Goal: Transaction & Acquisition: Subscribe to service/newsletter

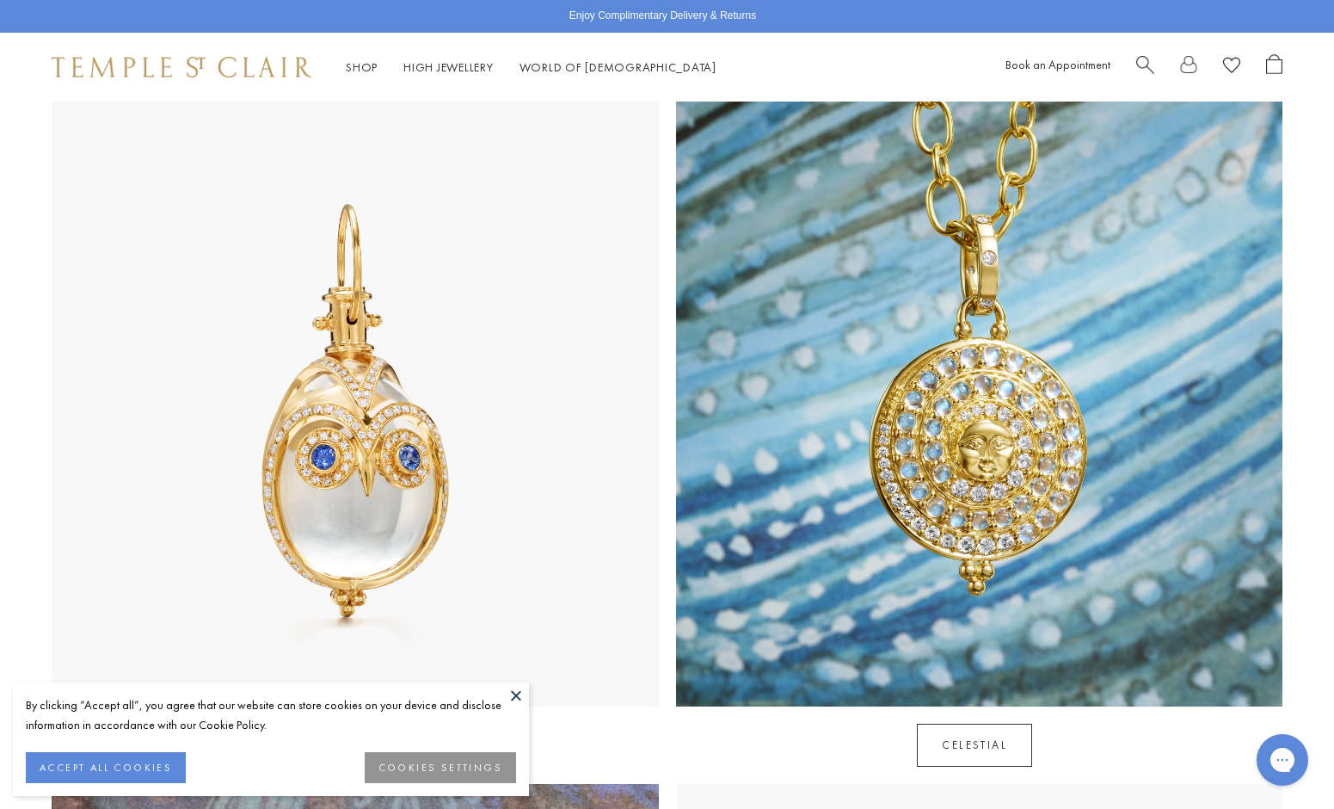
scroll to position [878, 0]
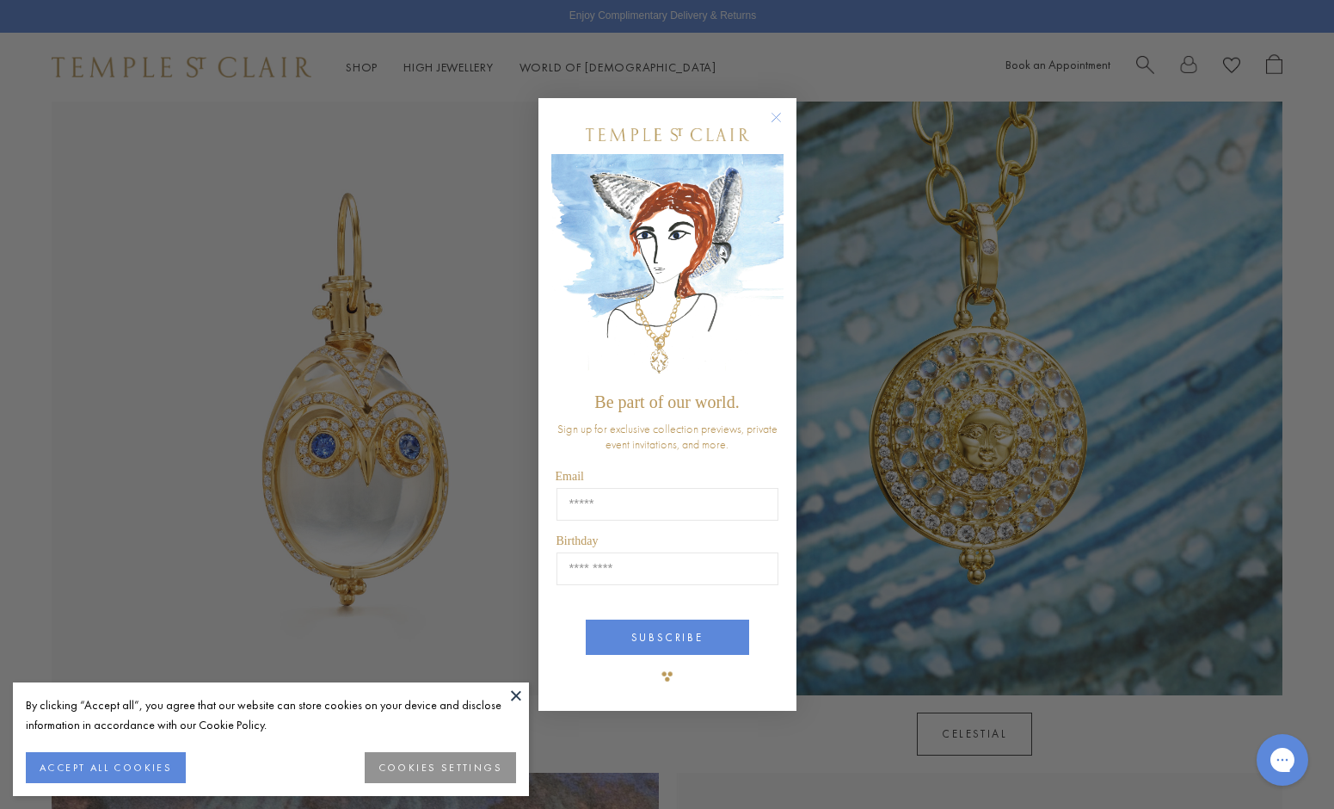
click at [145, 764] on button "ACCEPT ALL COOKIES" at bounding box center [106, 767] width 160 height 31
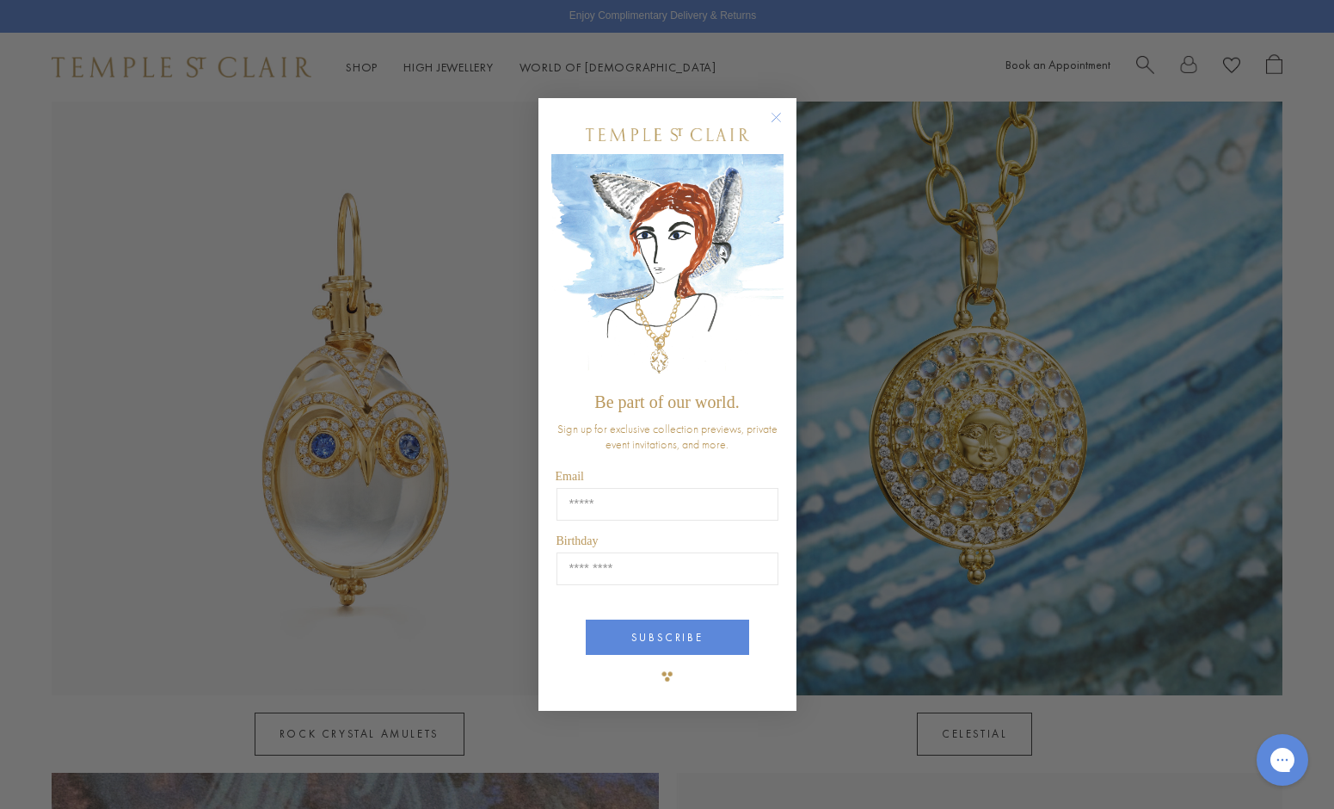
click at [780, 119] on circle "Close dialog" at bounding box center [776, 118] width 21 height 21
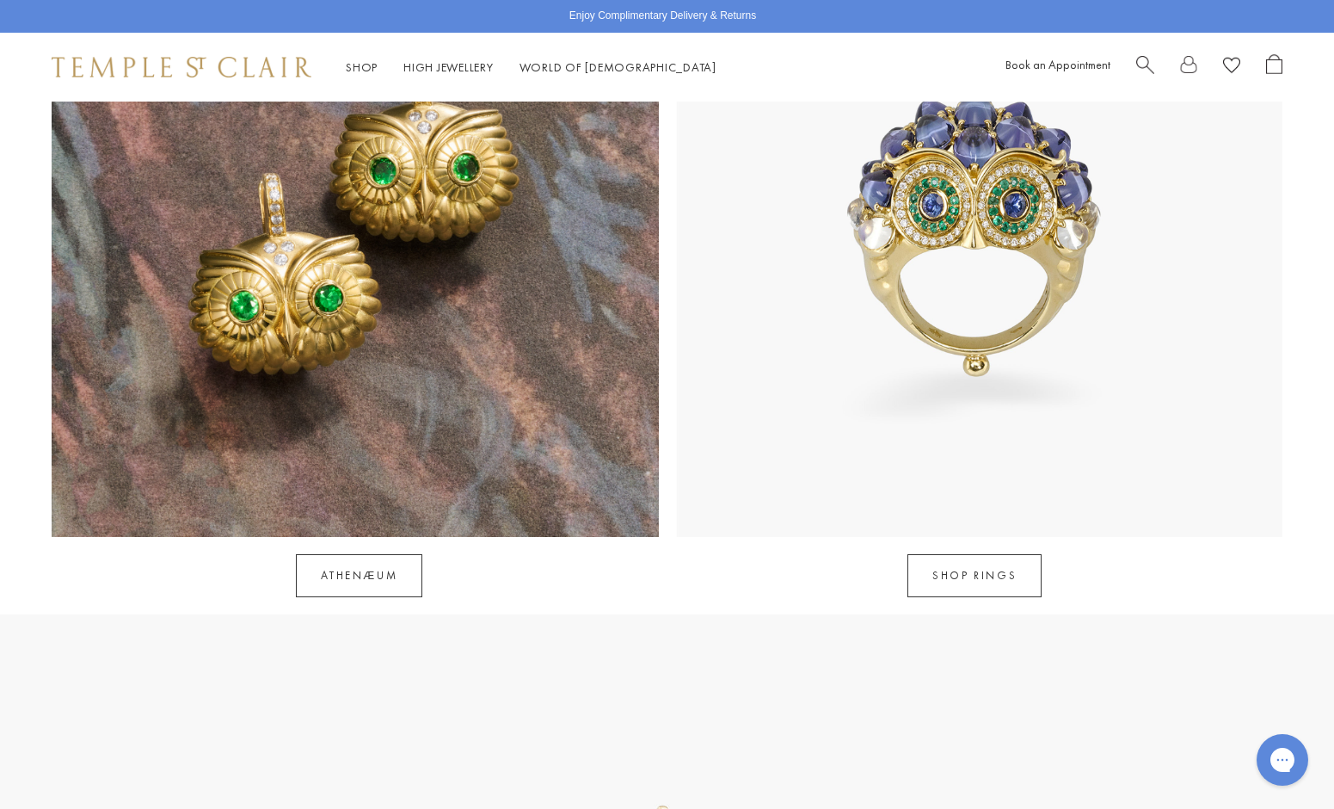
scroll to position [1721, 0]
click at [371, 553] on link "Athenæum" at bounding box center [359, 574] width 126 height 43
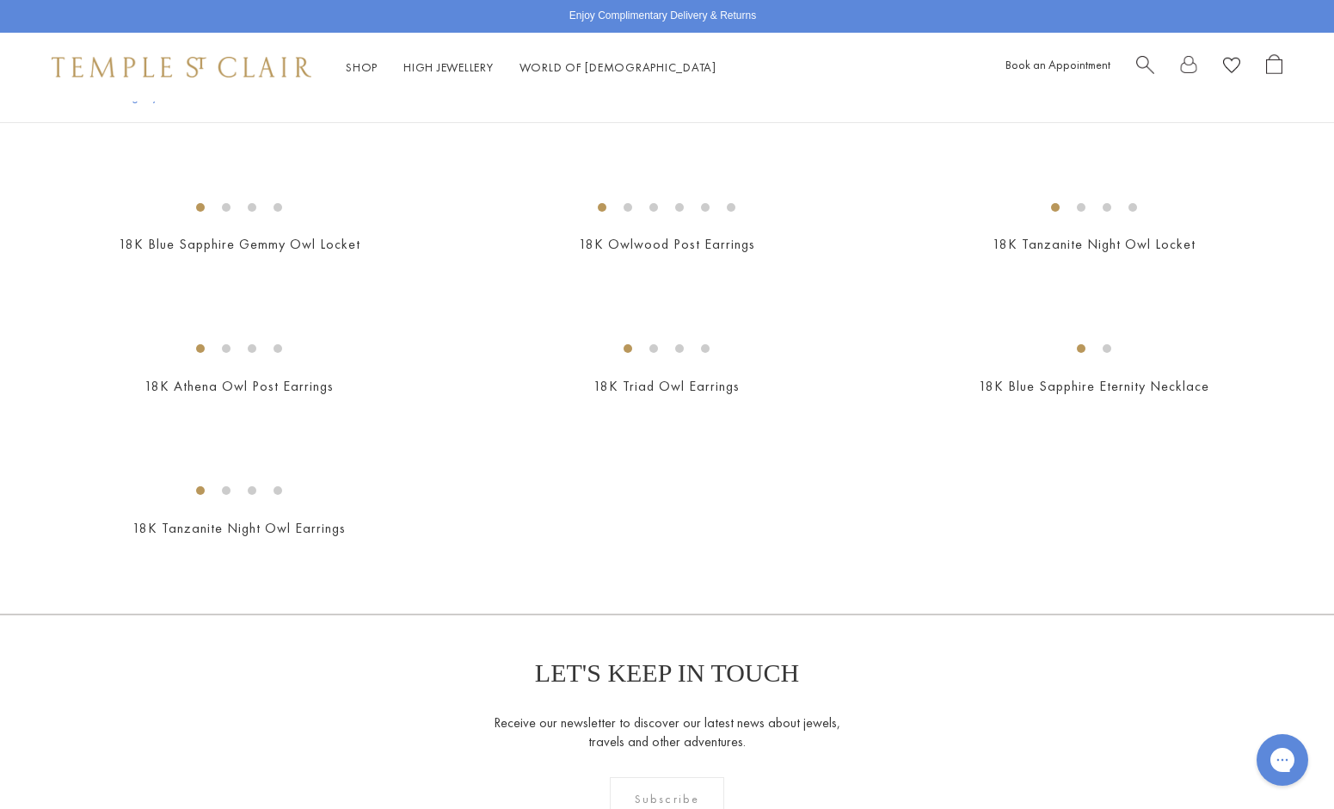
scroll to position [923, 0]
click at [0, 0] on img at bounding box center [0, 0] width 0 height 0
click at [445, 73] on link "High Jewellery High Jewellery" at bounding box center [448, 66] width 90 height 15
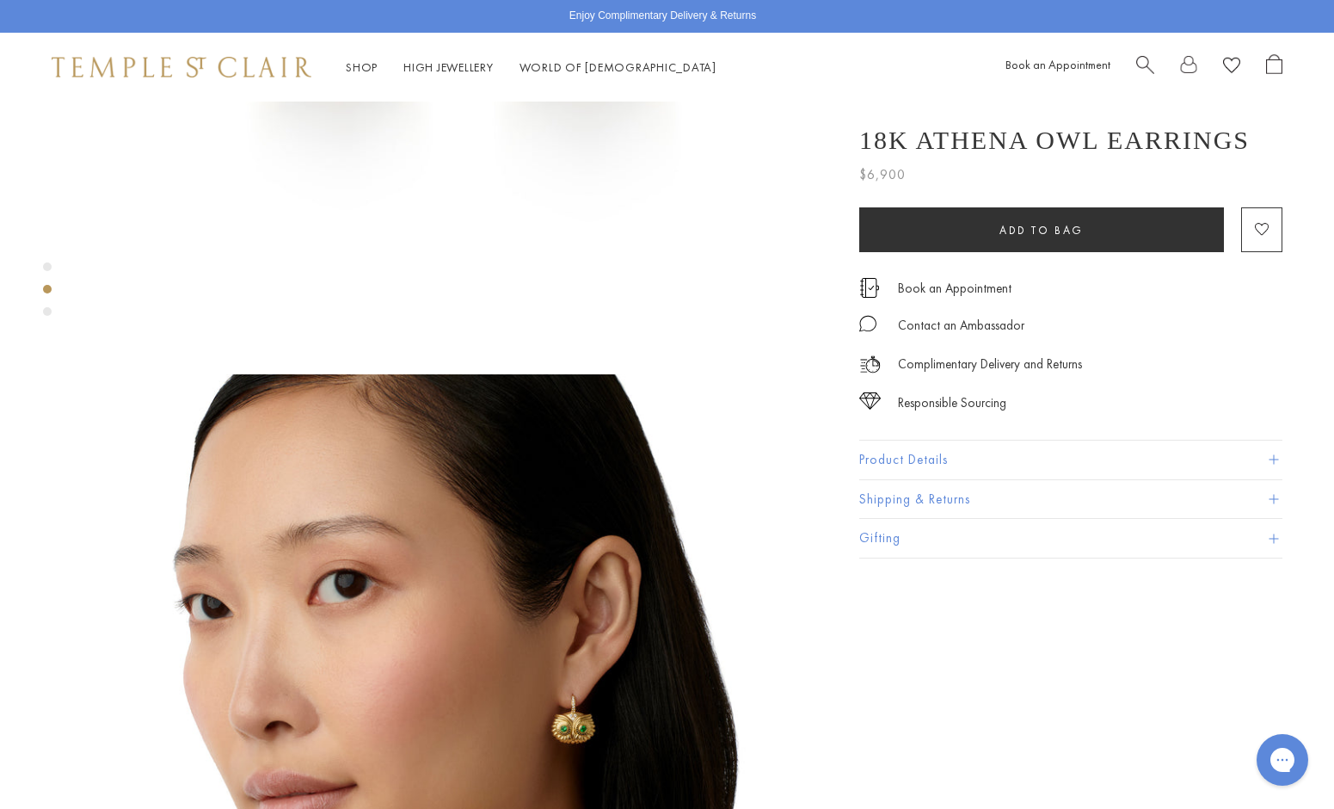
scroll to position [504, 0]
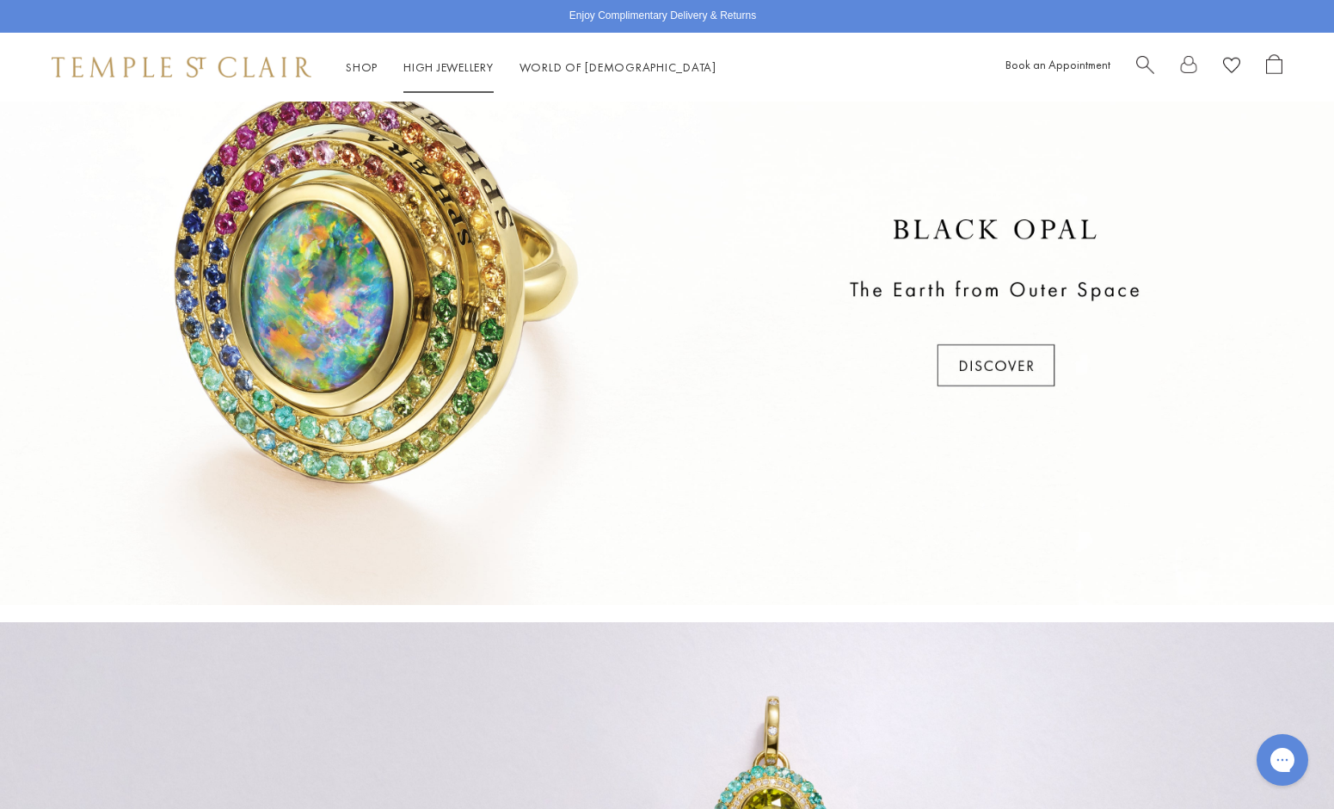
scroll to position [722, 0]
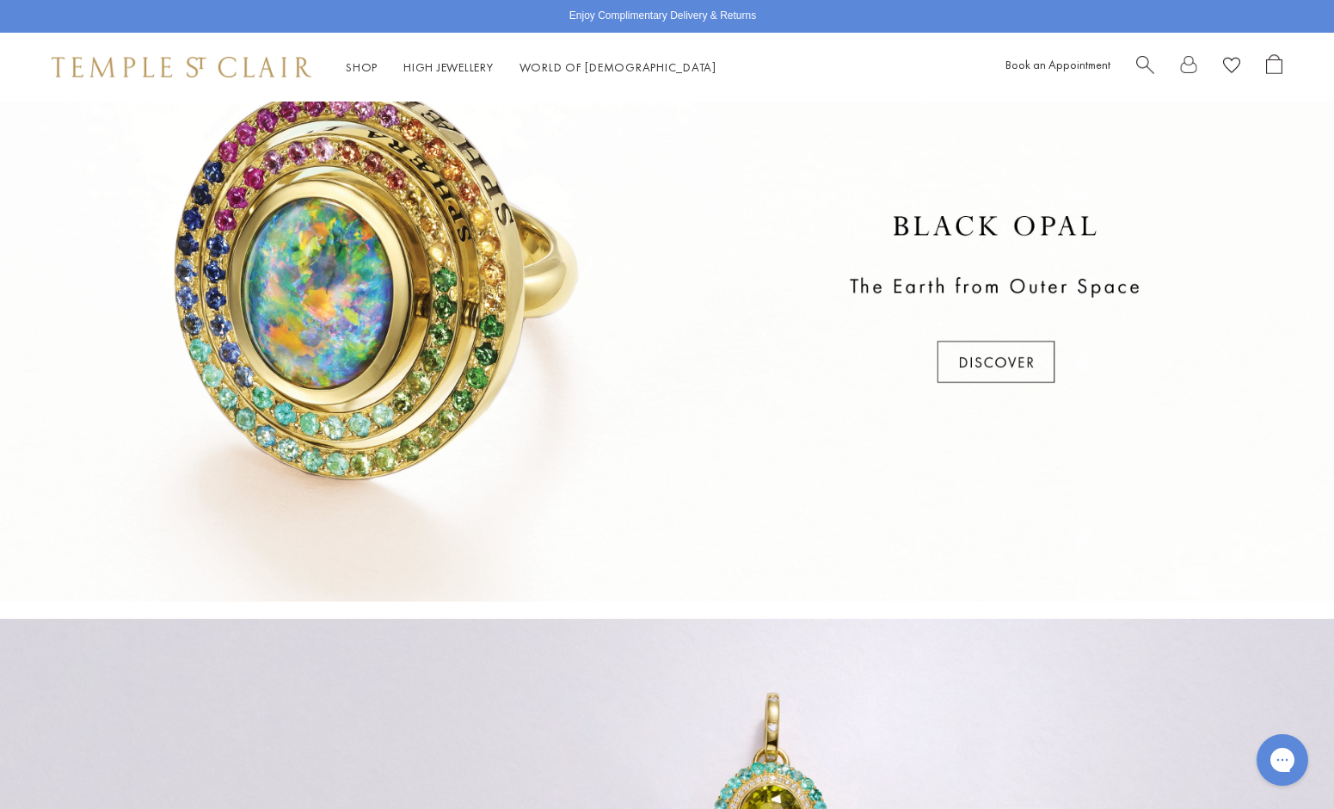
click at [975, 366] on div at bounding box center [667, 300] width 1334 height 602
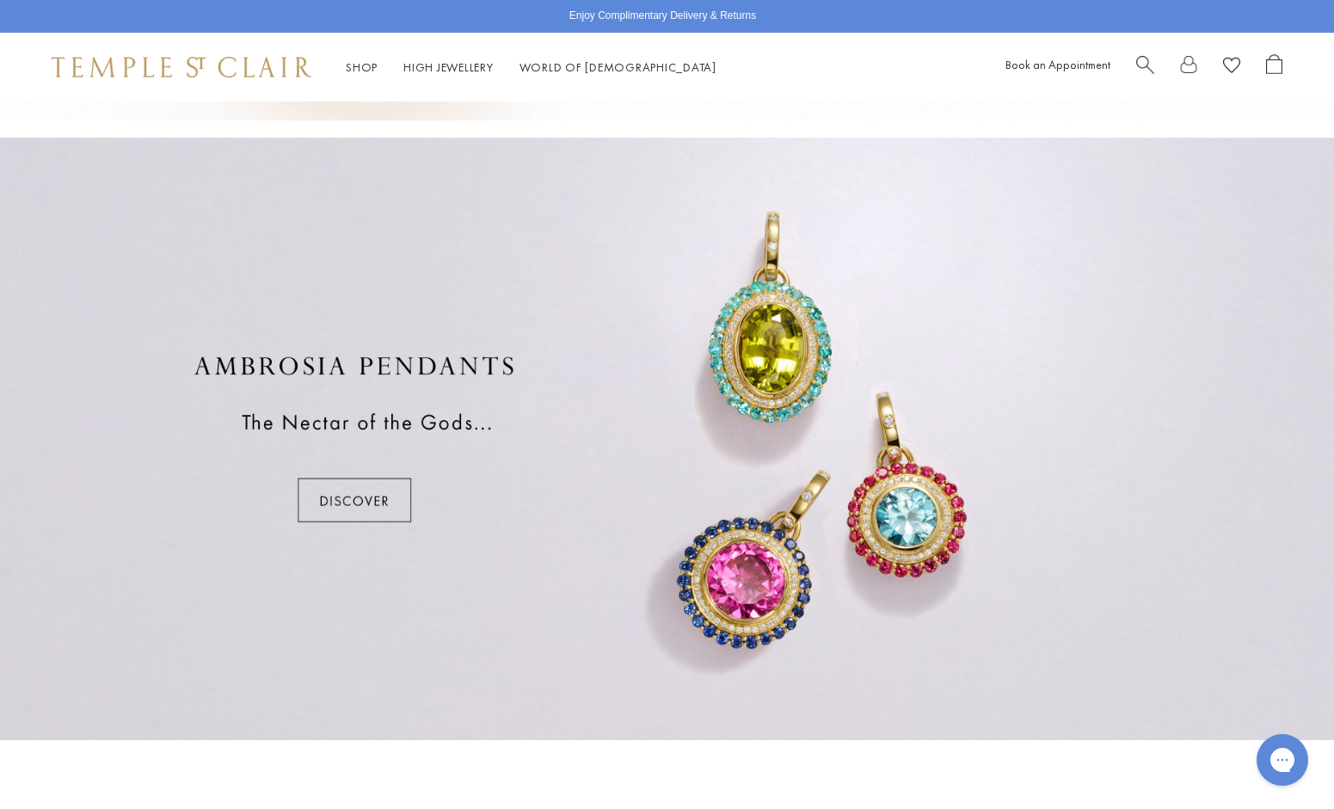
scroll to position [1206, 0]
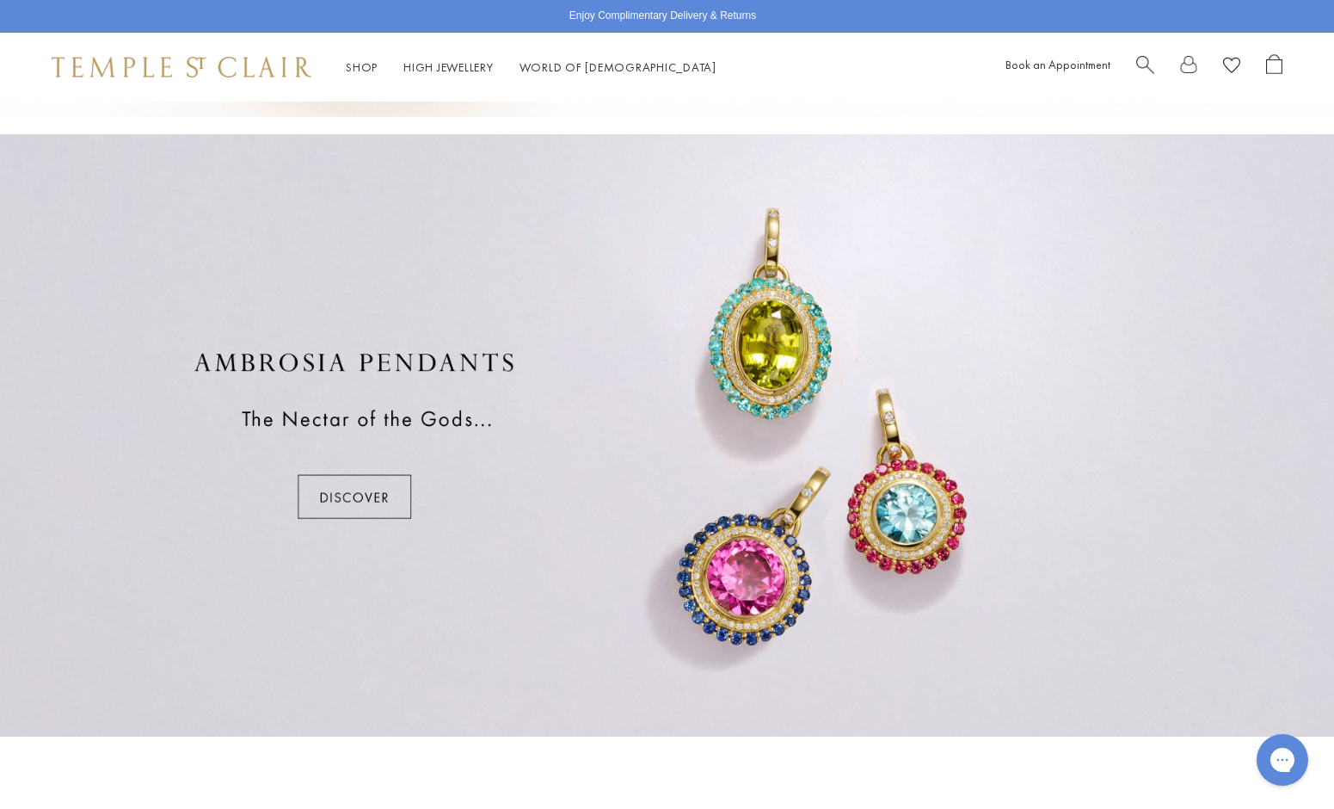
click at [340, 501] on div at bounding box center [667, 435] width 1334 height 602
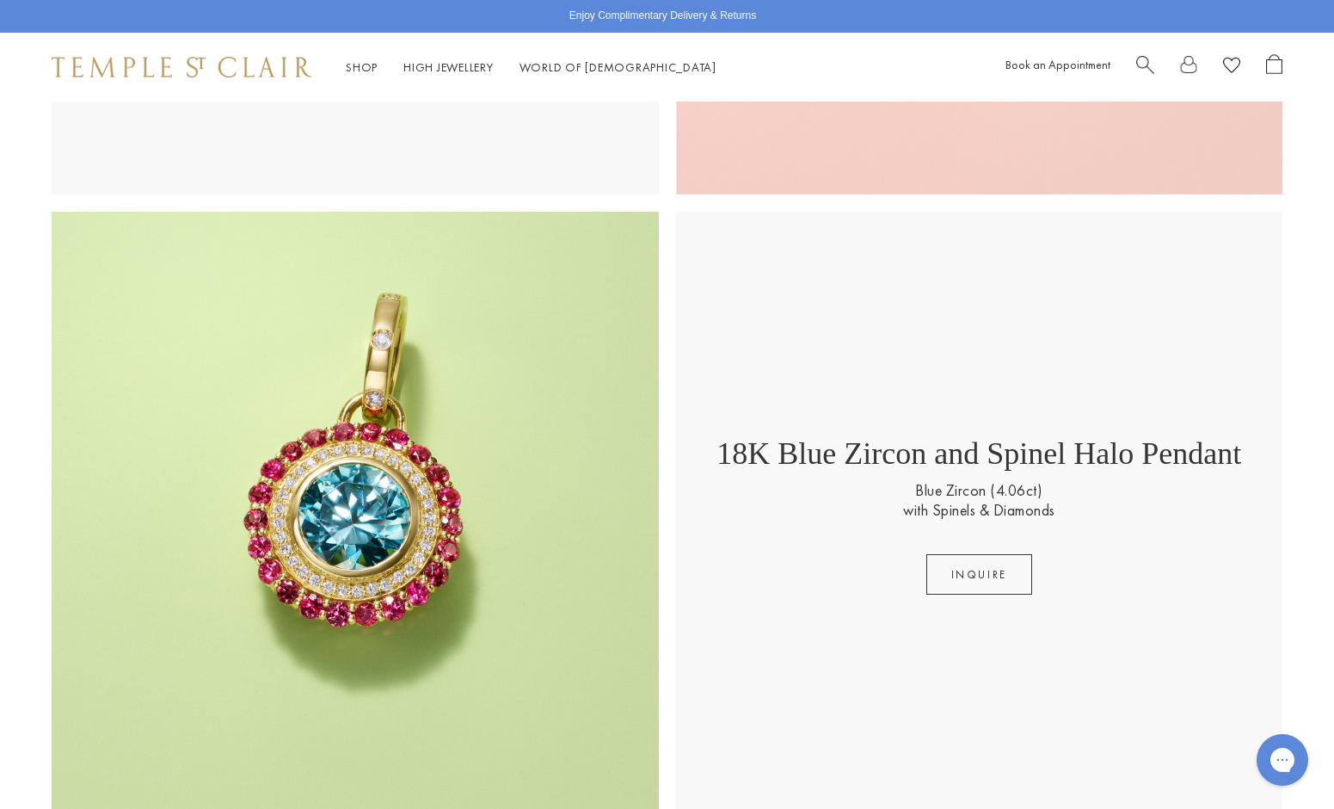
scroll to position [1135, 0]
click at [894, 637] on div "18K Blue Zircon and Spinel Halo Pendant Blue Zircon (4.06ct) with Spinels & Dia…" at bounding box center [979, 514] width 607 height 607
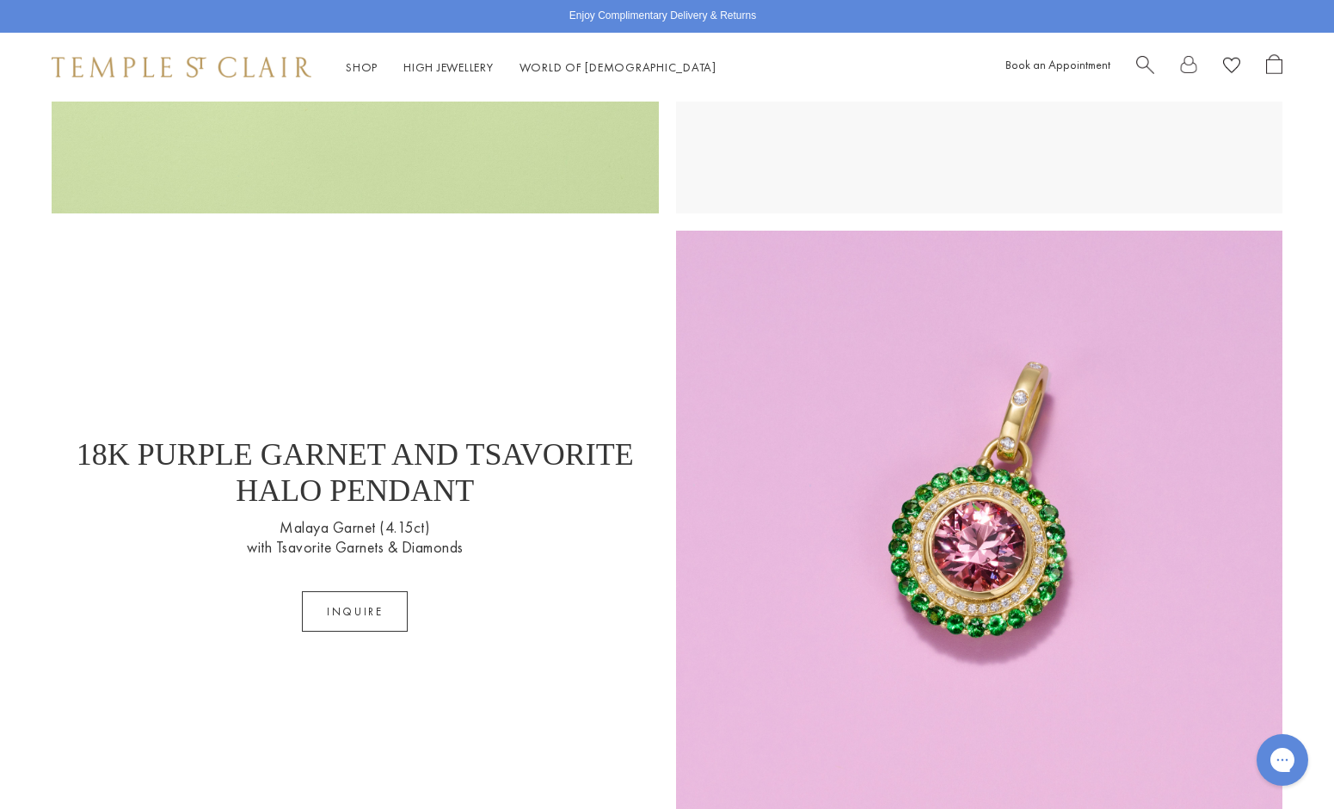
scroll to position [1739, 0]
click at [334, 620] on button "inquire" at bounding box center [355, 610] width 106 height 40
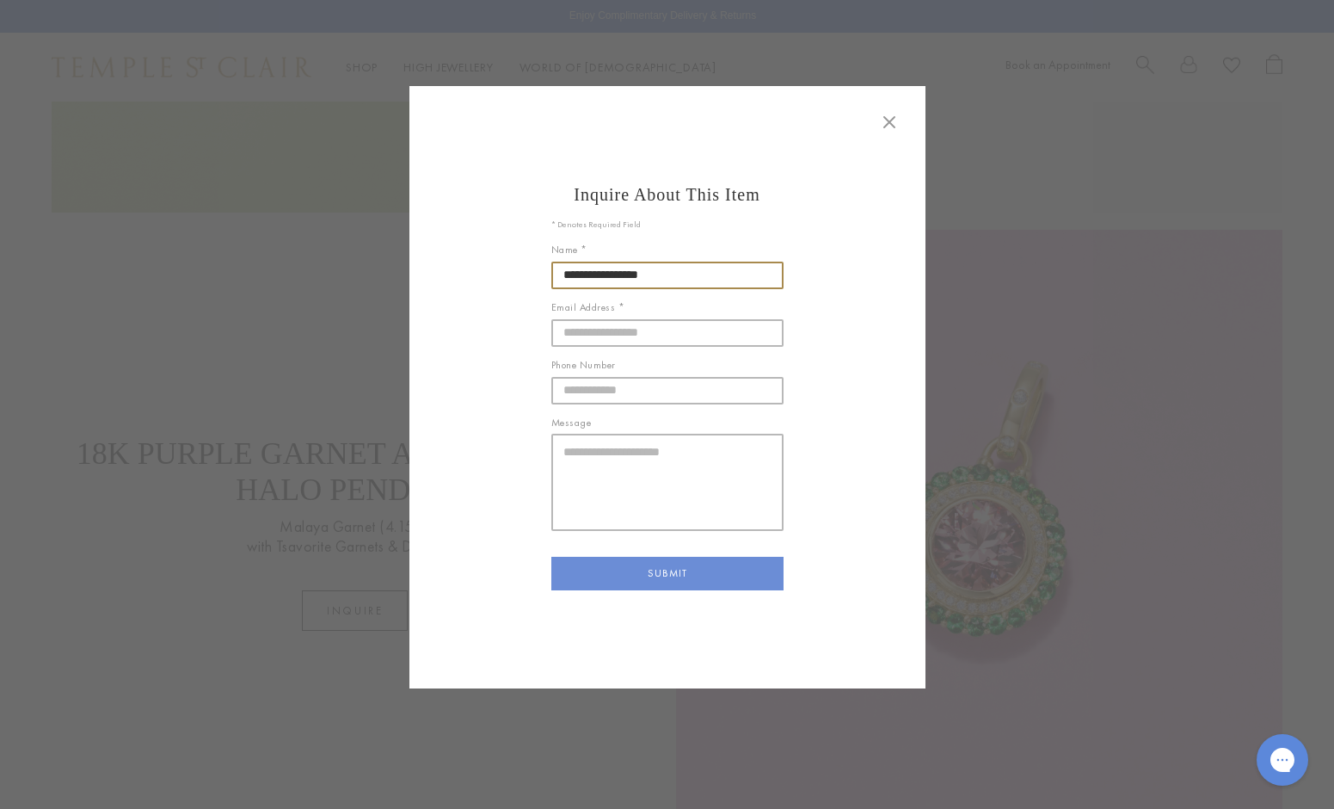
type input "**********"
click at [632, 459] on textarea "Message" at bounding box center [667, 482] width 232 height 96
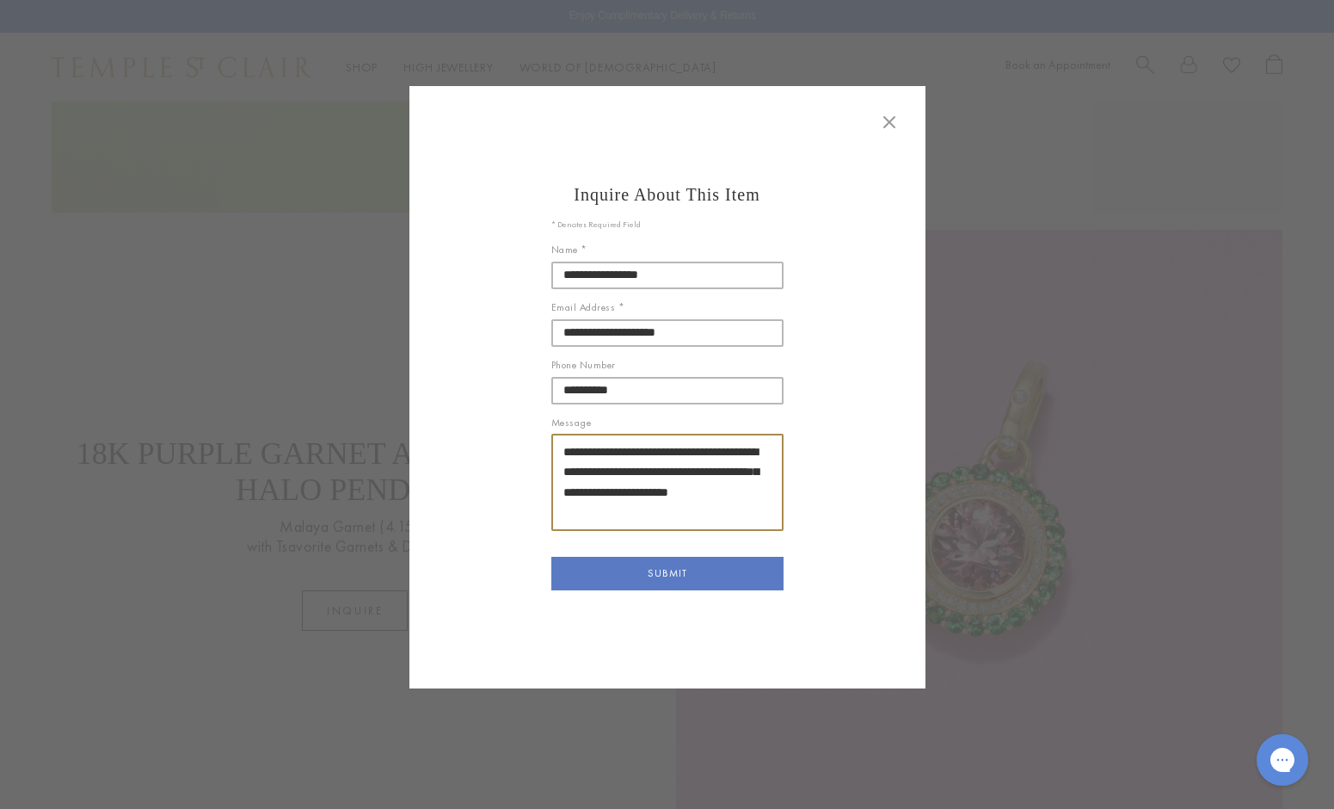
type textarea "**********"
click at [662, 569] on button "SUBMIT" at bounding box center [667, 574] width 232 height 34
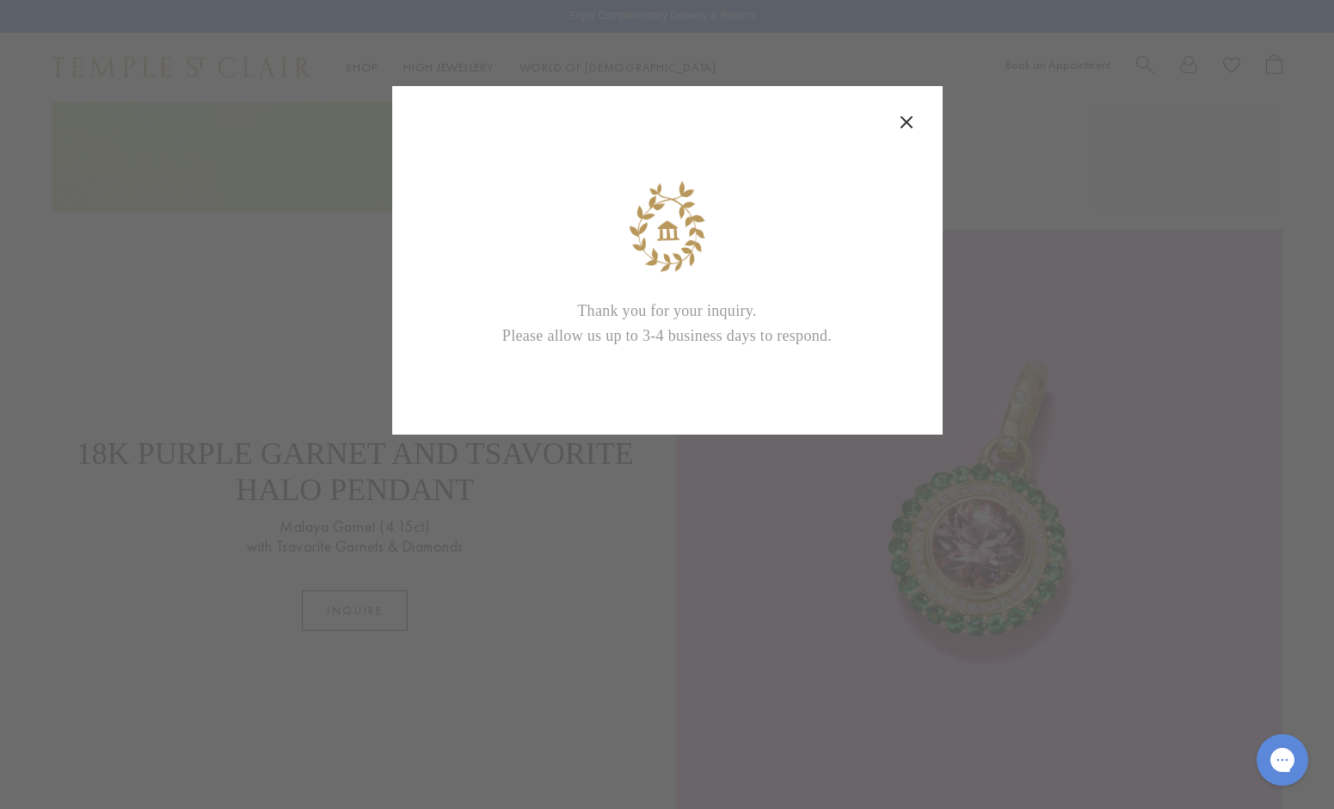
click at [910, 114] on icon at bounding box center [906, 122] width 21 height 21
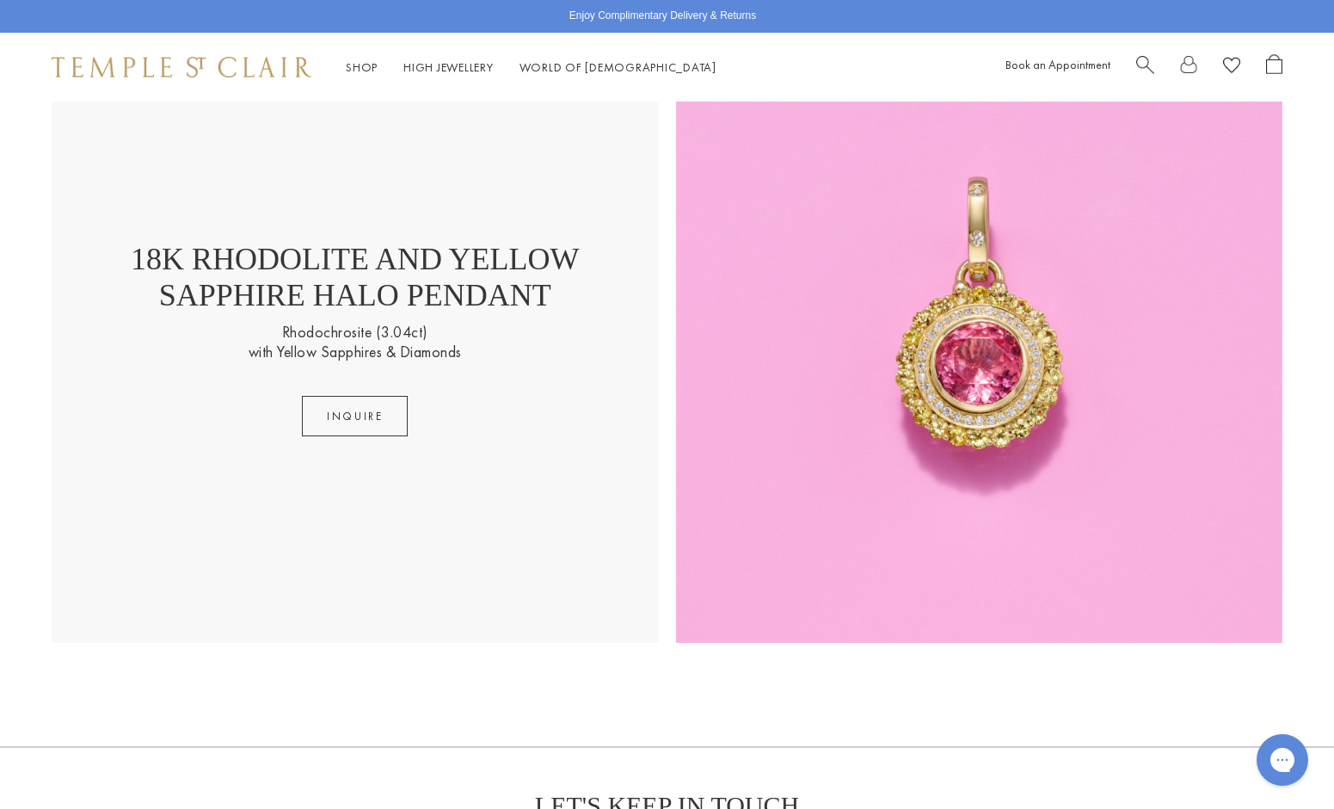
scroll to position [3183, 0]
click at [347, 418] on button "Inquire" at bounding box center [355, 415] width 106 height 40
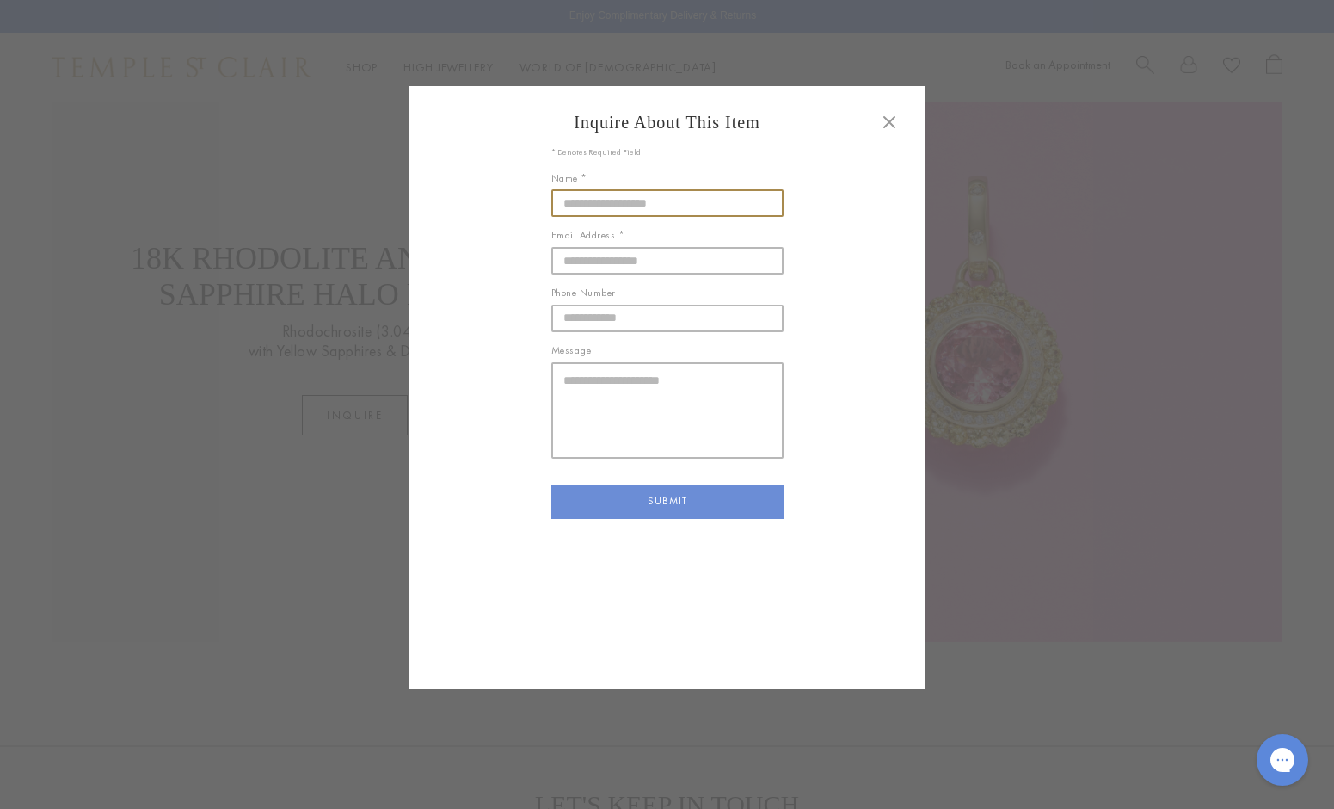
click at [600, 211] on input "Name *" at bounding box center [667, 203] width 232 height 28
type input "**********"
click at [590, 372] on textarea "Message" at bounding box center [667, 410] width 232 height 96
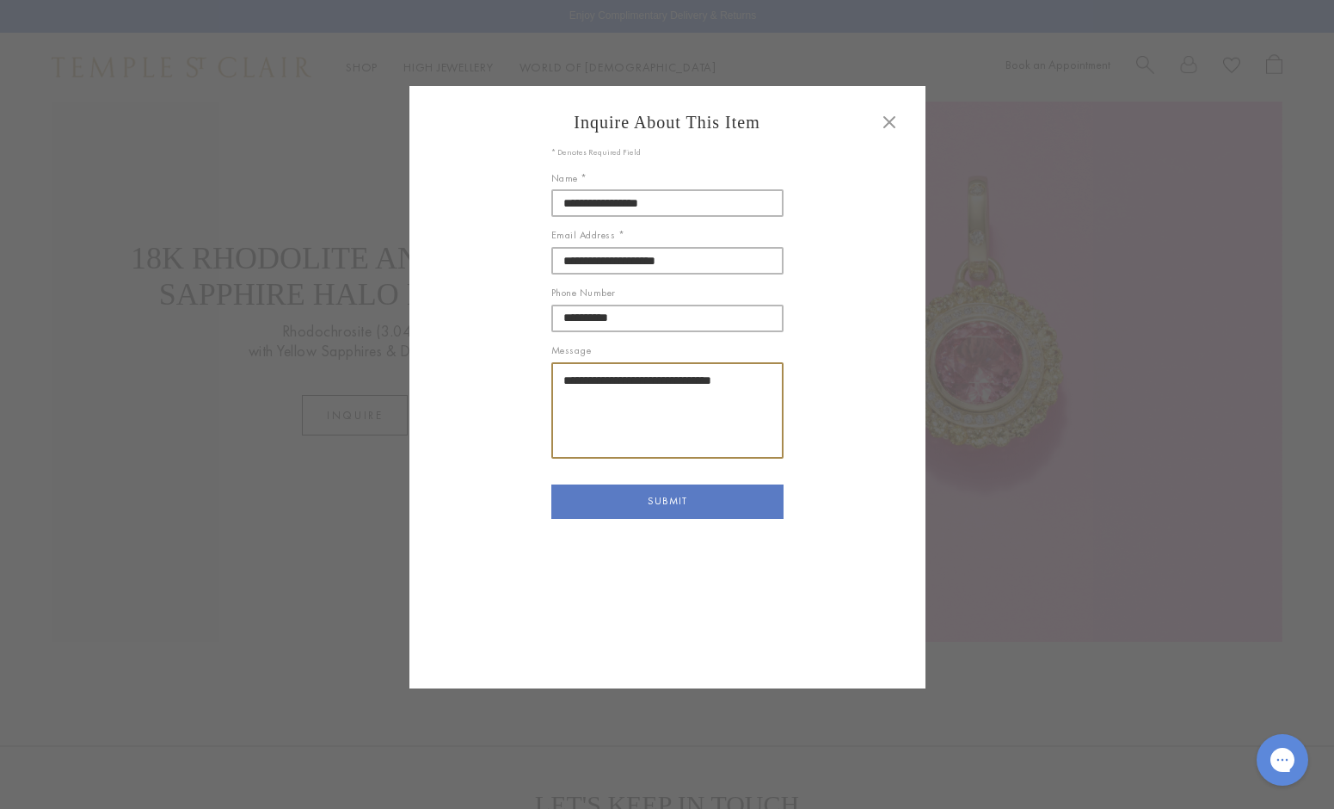
type textarea "**********"
click at [598, 504] on button "SUBMIT" at bounding box center [667, 501] width 232 height 34
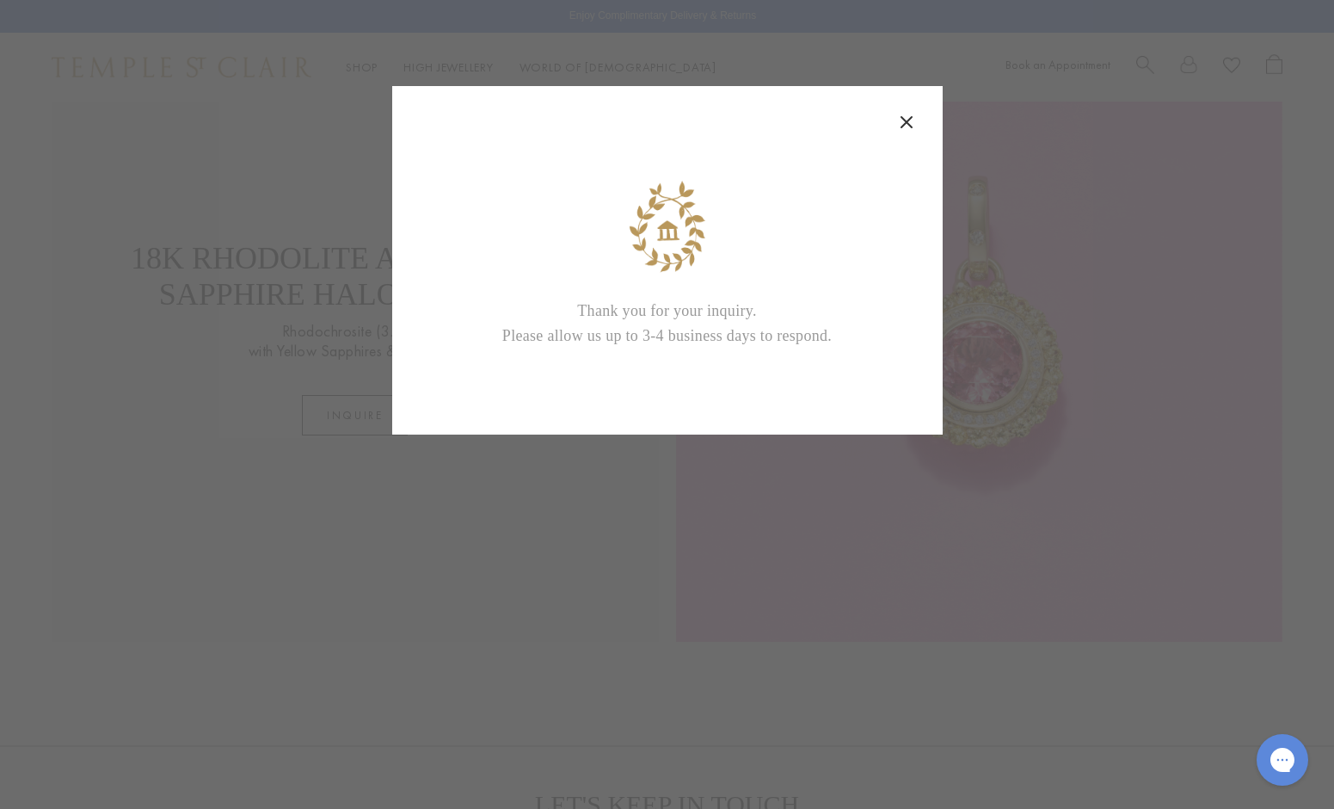
click at [912, 122] on icon at bounding box center [906, 122] width 21 height 21
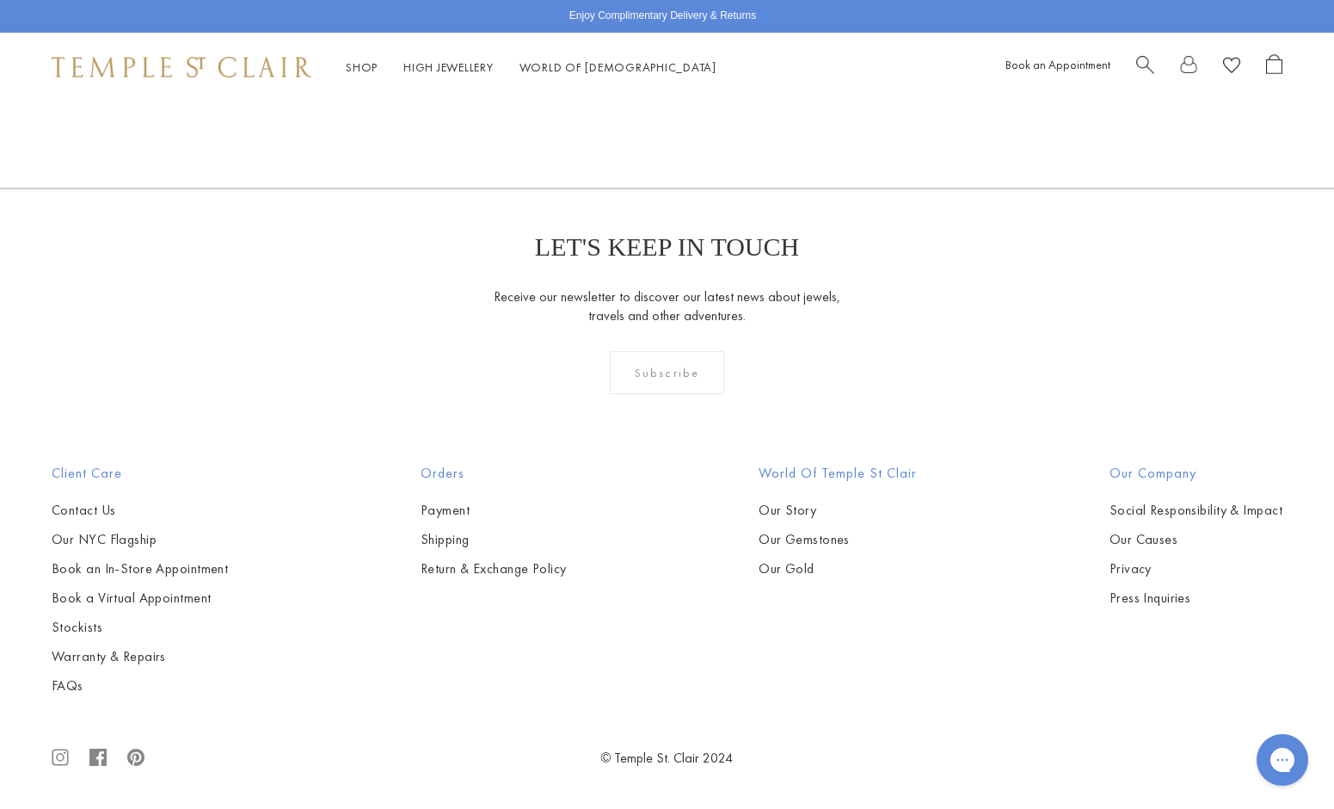
scroll to position [3739, 0]
click at [460, 65] on link "High Jewellery High Jewellery" at bounding box center [448, 66] width 90 height 15
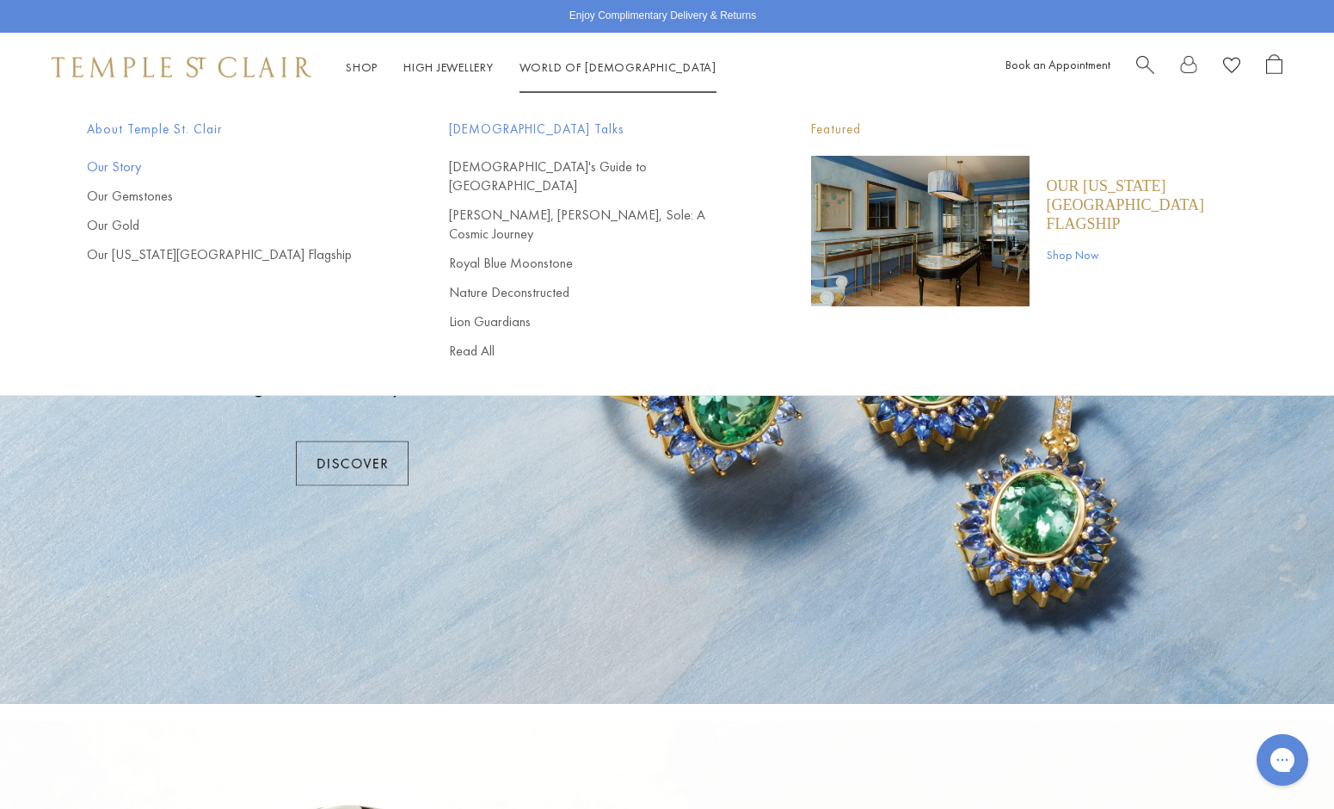
click at [120, 163] on link "Our Story" at bounding box center [233, 166] width 293 height 19
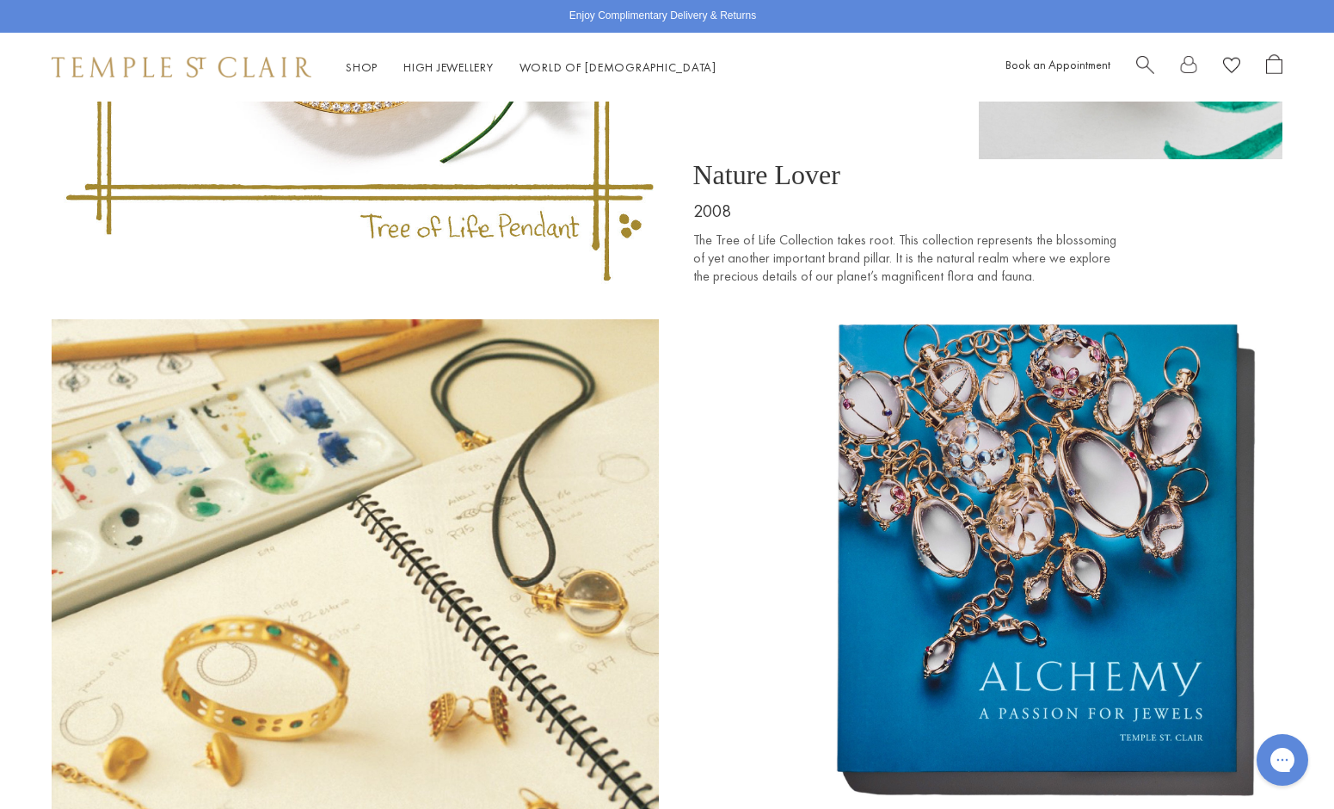
scroll to position [5481, 0]
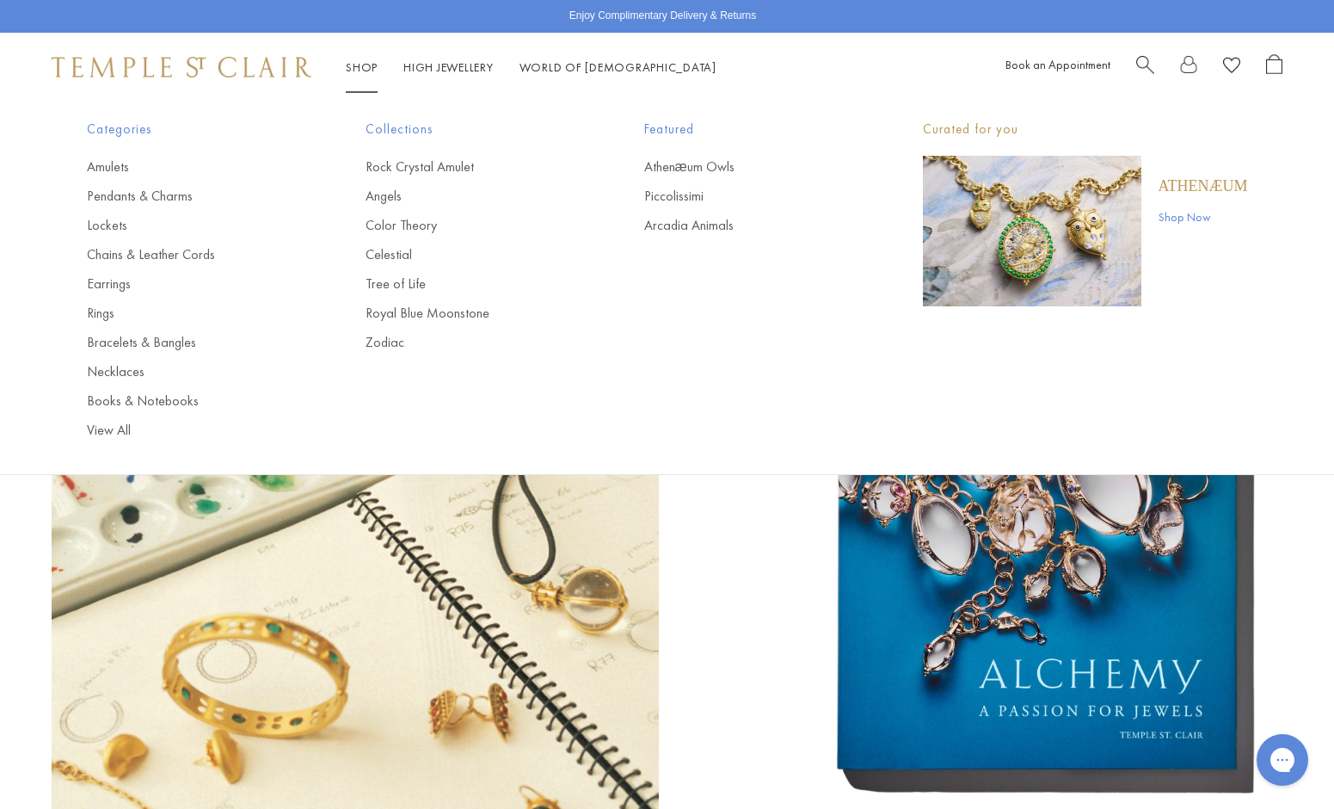
click at [368, 65] on link "Shop Shop" at bounding box center [362, 66] width 32 height 15
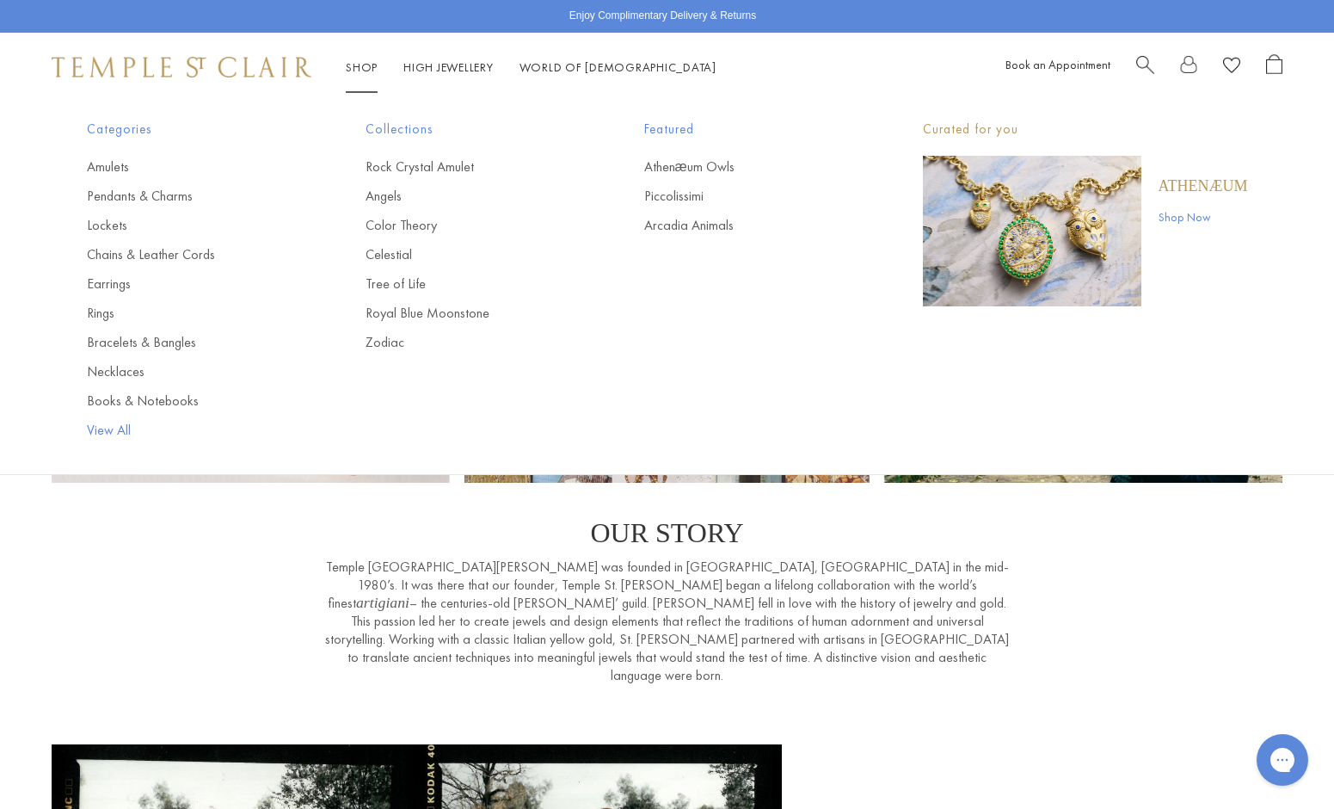
click at [108, 430] on link "View All" at bounding box center [192, 430] width 210 height 19
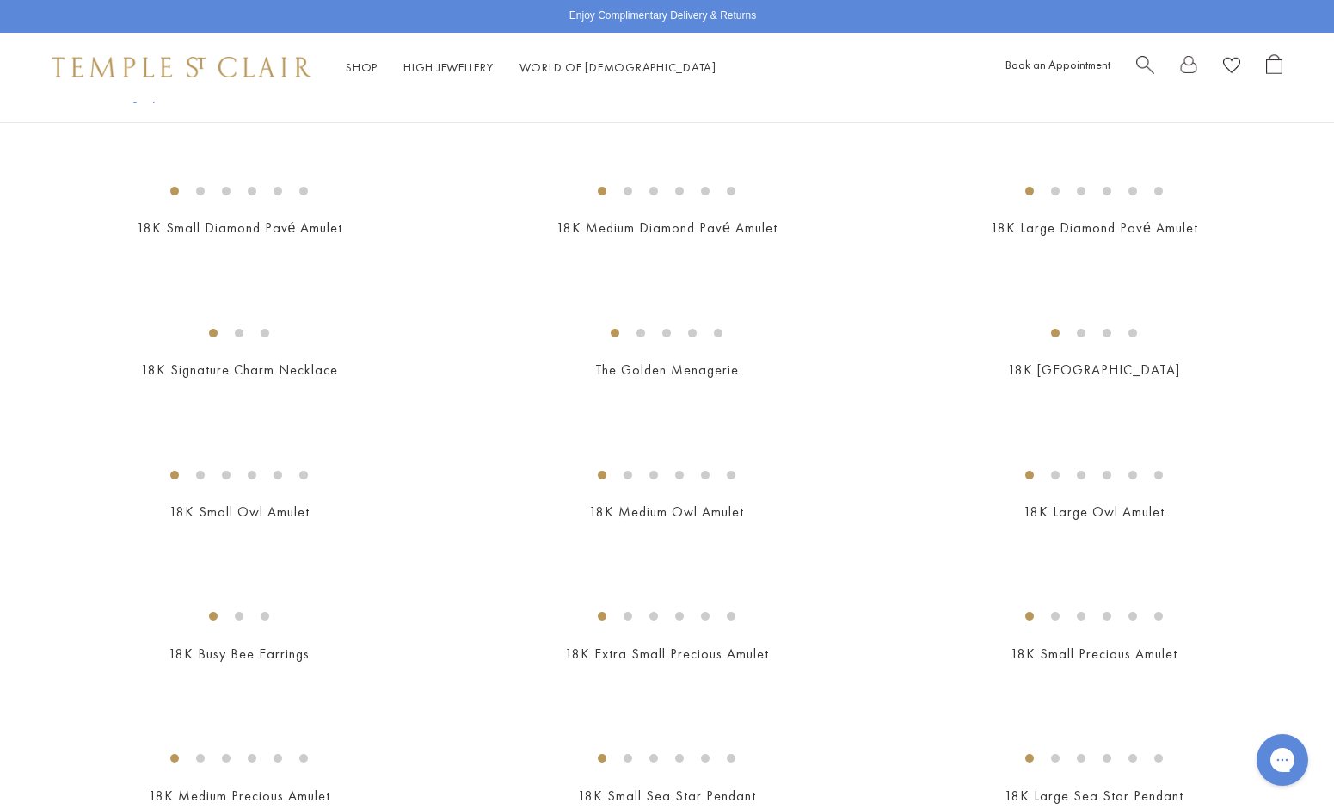
scroll to position [2698, 0]
click at [0, 0] on img at bounding box center [0, 0] width 0 height 0
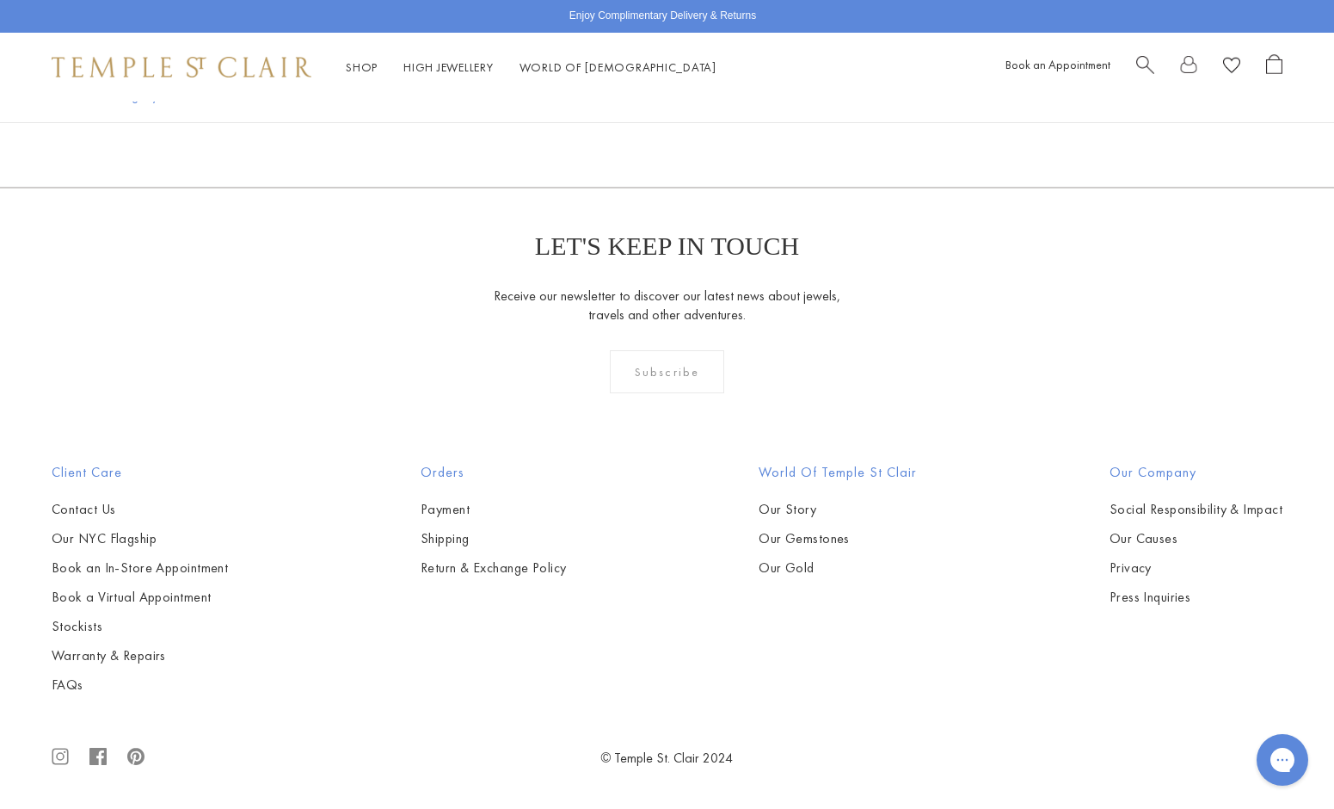
scroll to position [12737, 0]
click at [0, 0] on img at bounding box center [0, 0] width 0 height 0
click at [584, 118] on link "2" at bounding box center [584, 94] width 56 height 47
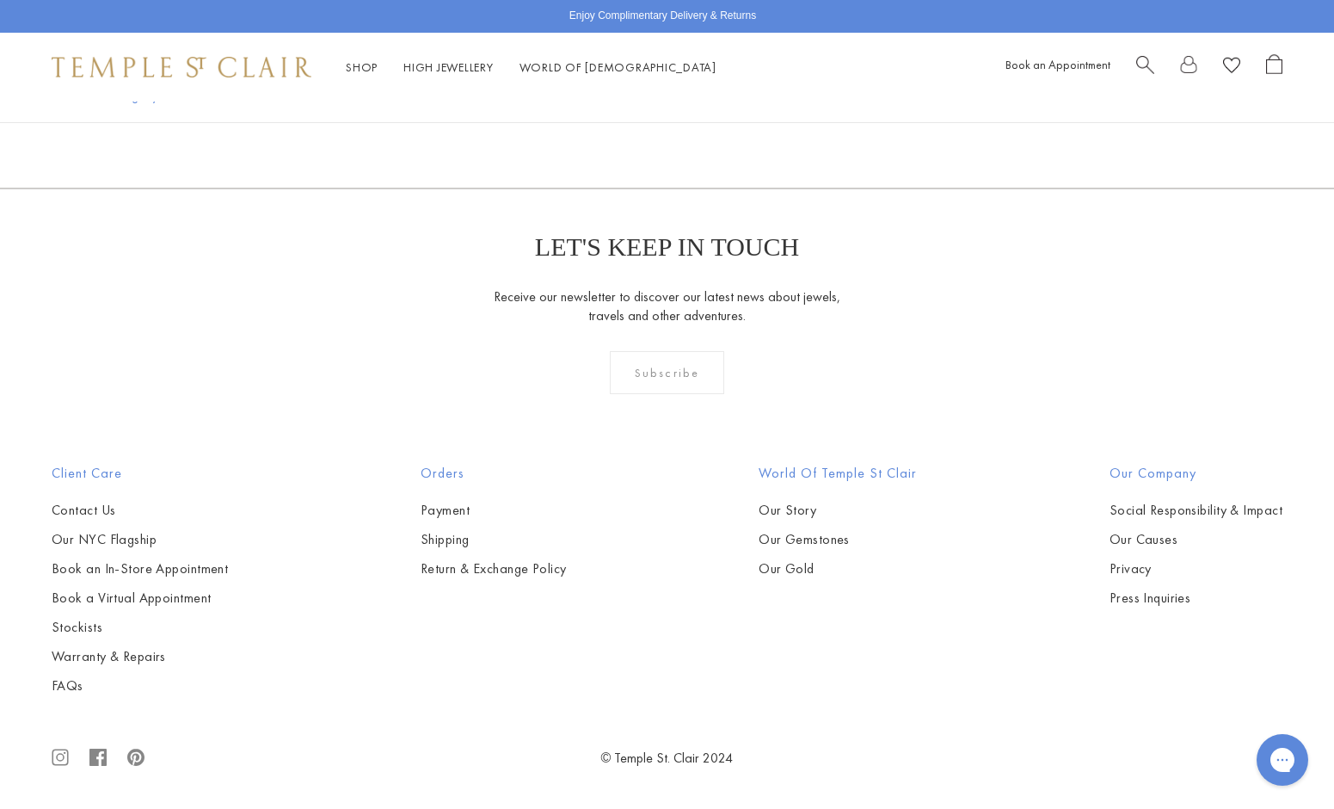
click at [0, 0] on img at bounding box center [0, 0] width 0 height 0
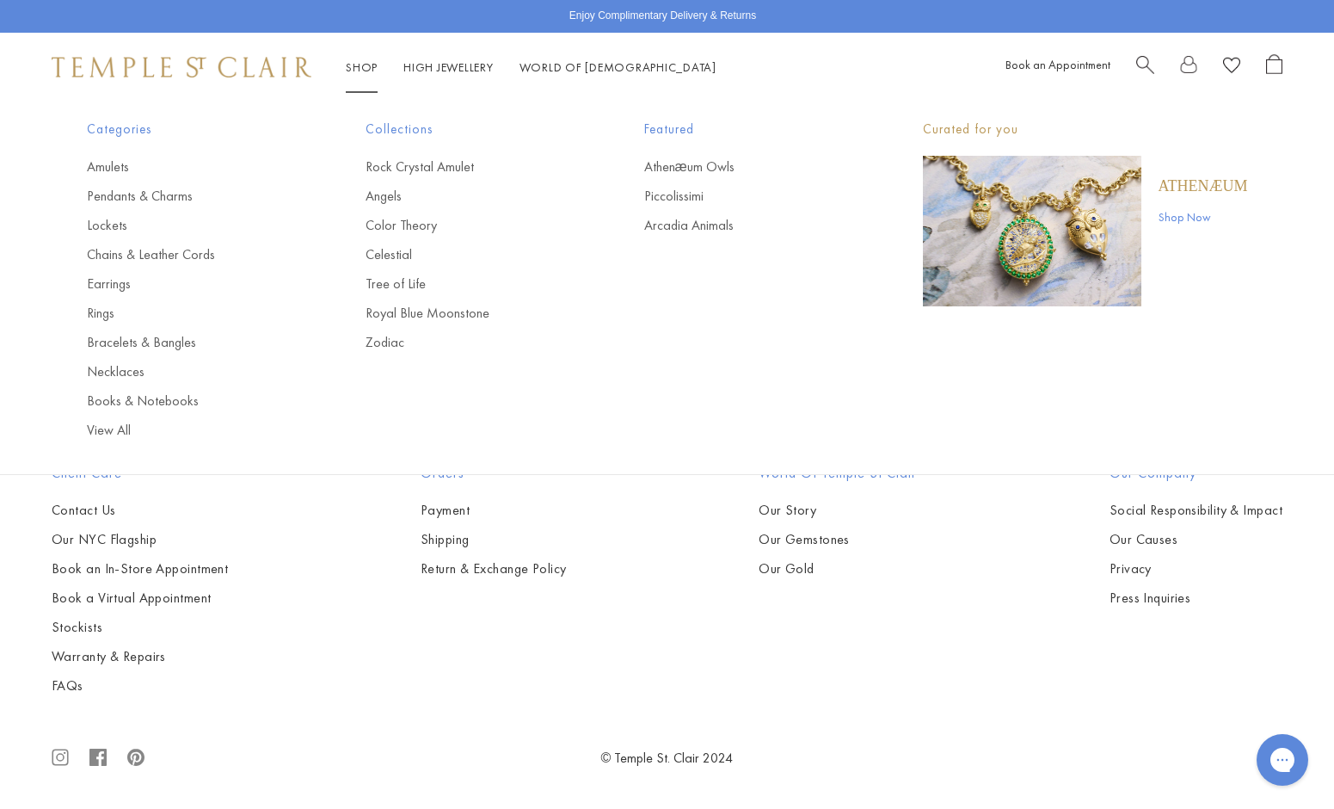
click at [358, 65] on link "Shop Shop" at bounding box center [362, 66] width 32 height 15
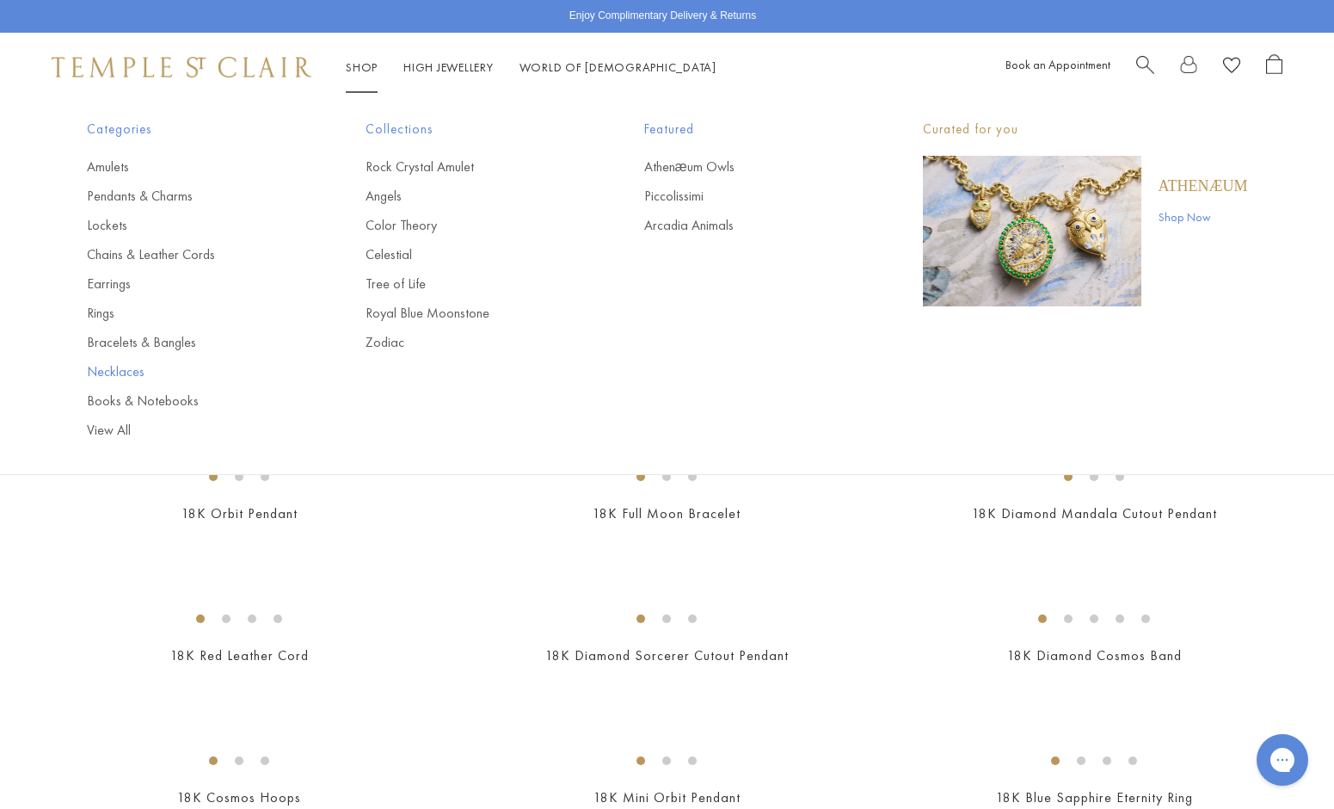
click at [119, 371] on link "Necklaces" at bounding box center [192, 371] width 210 height 19
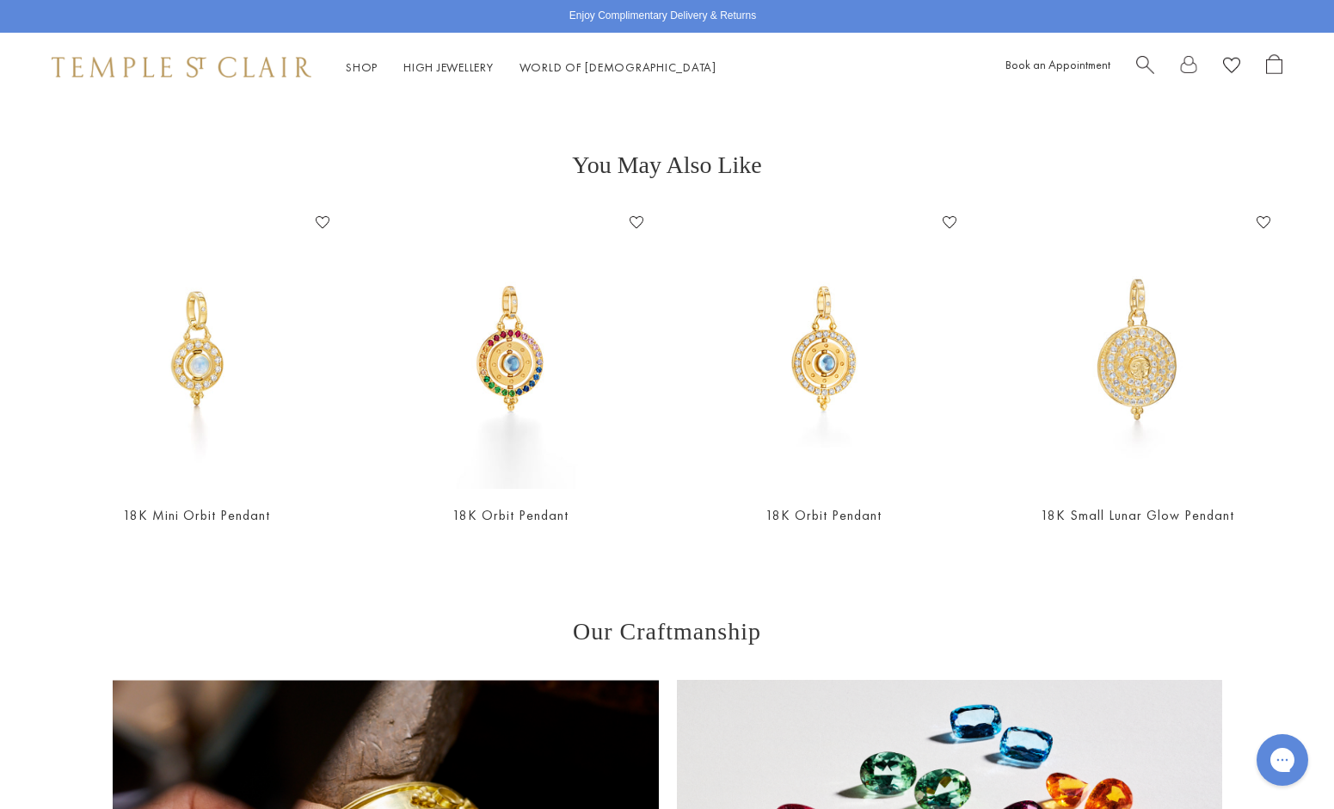
scroll to position [762, 0]
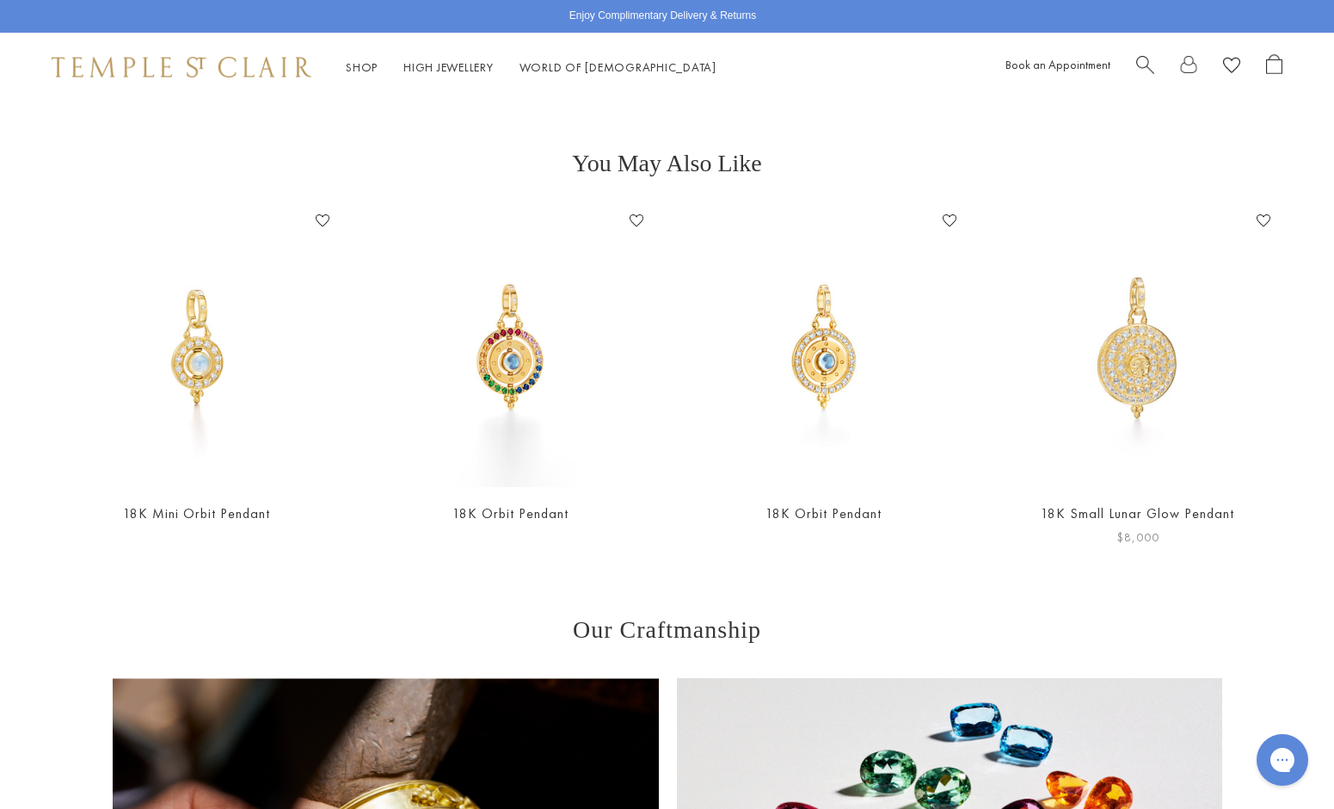
click at [1124, 367] on img at bounding box center [1138, 347] width 280 height 280
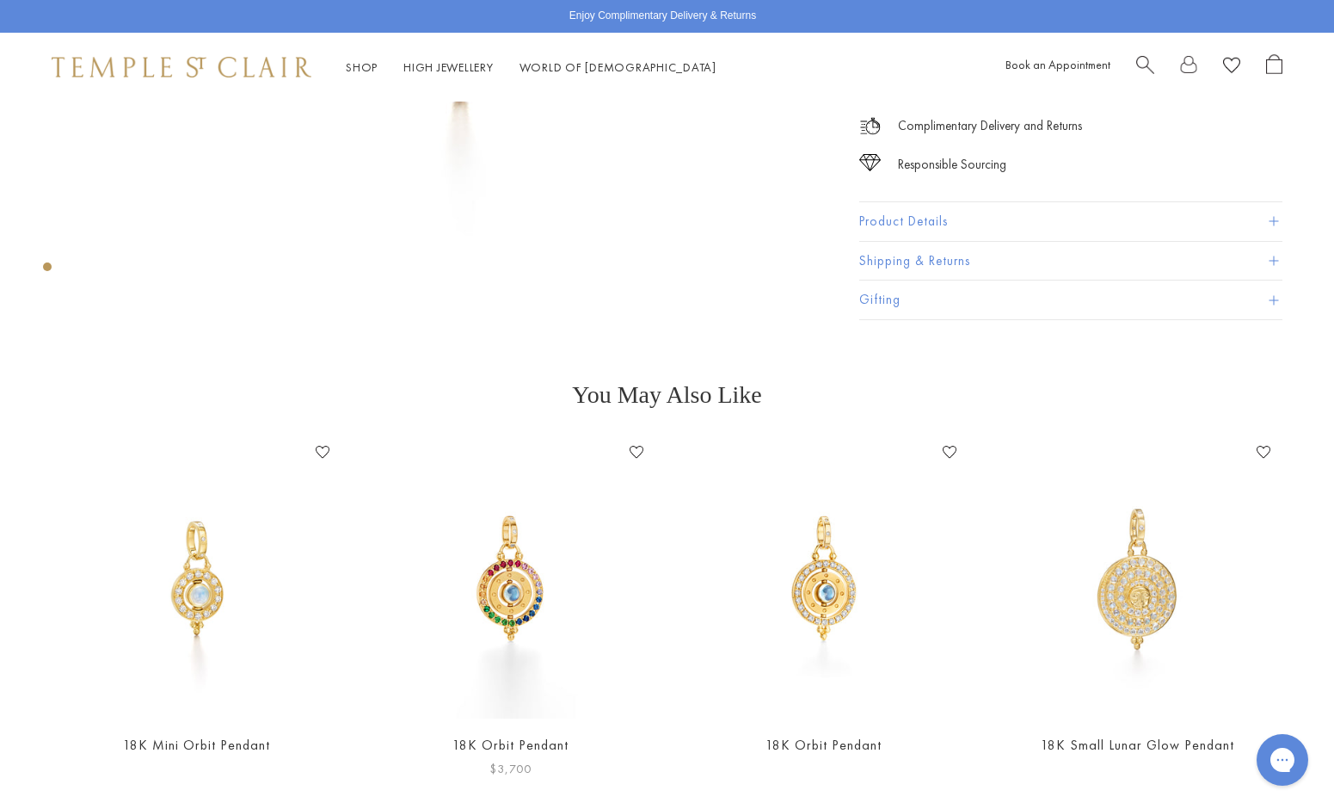
scroll to position [526, 0]
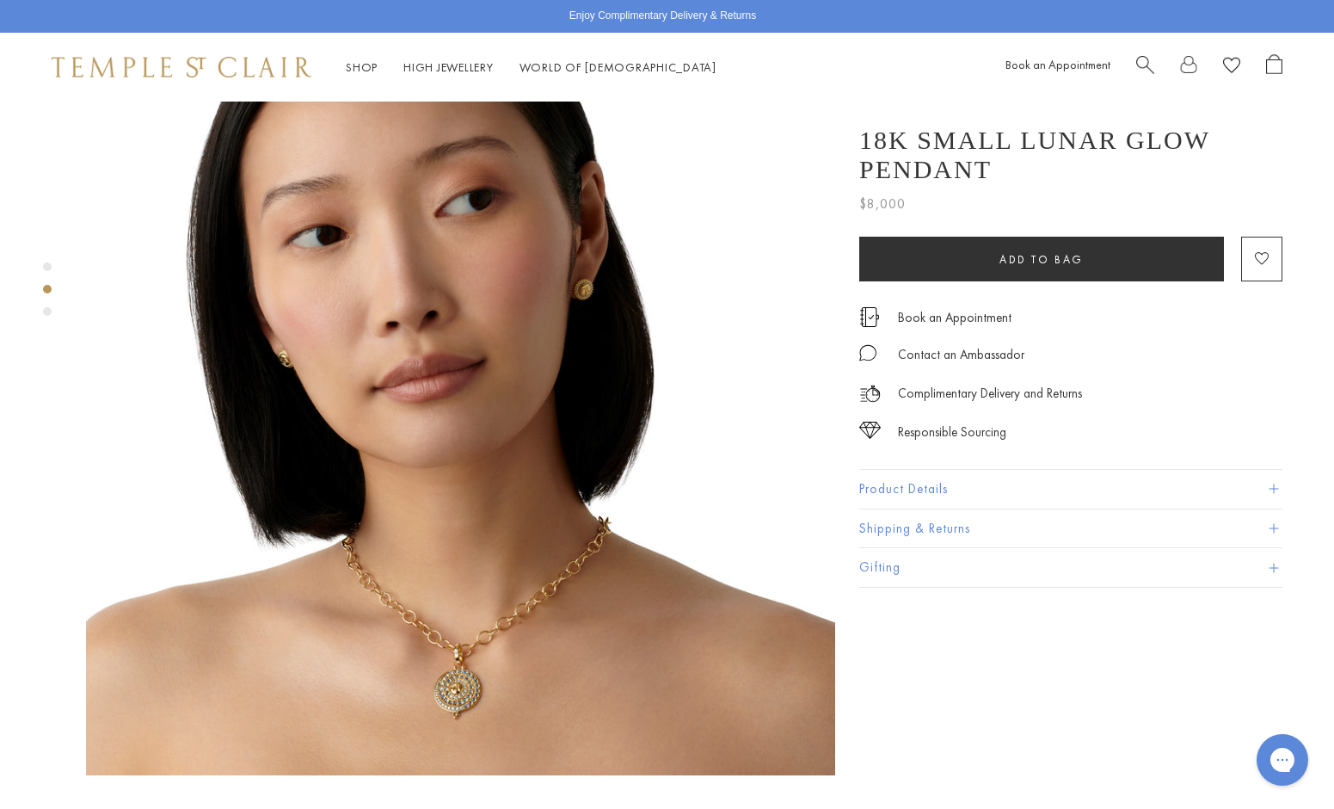
scroll to position [852, 0]
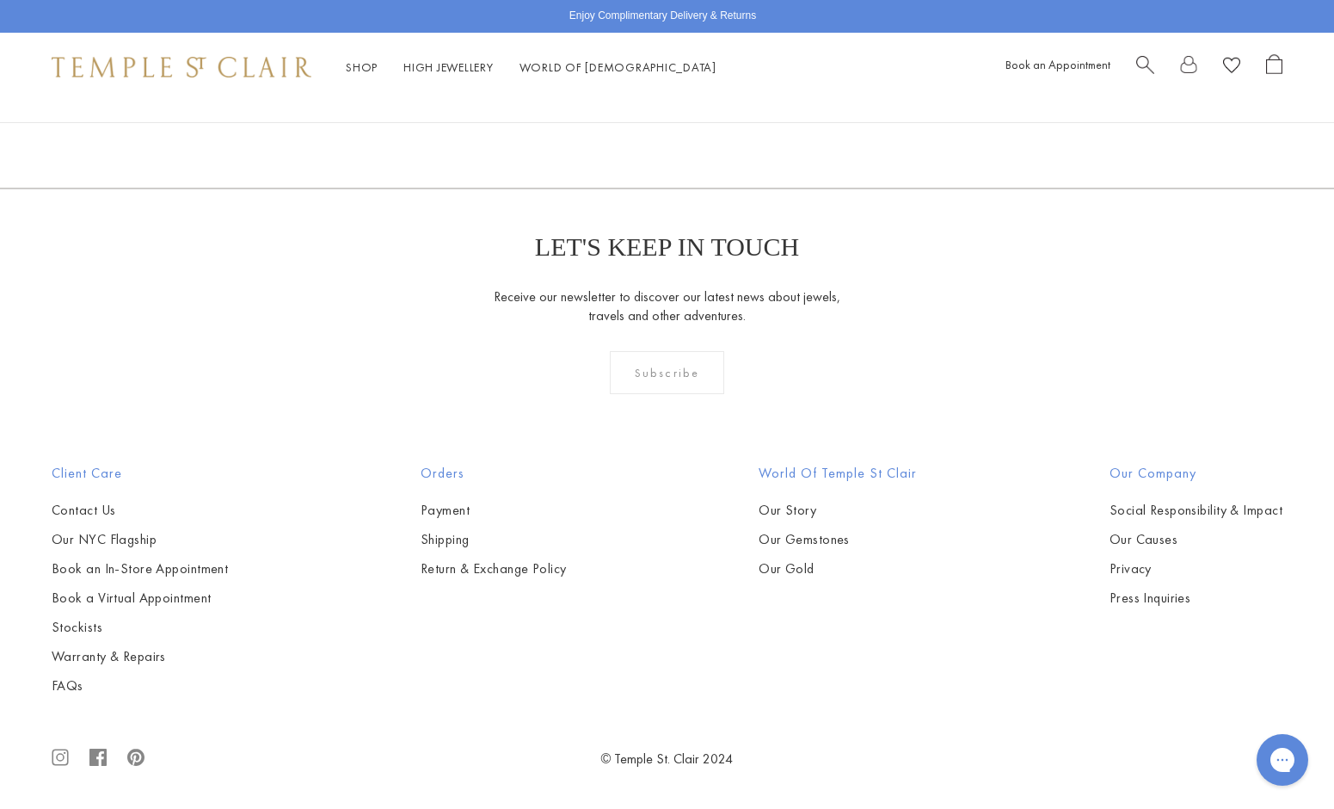
scroll to position [6552, 0]
click at [667, 394] on div "Subscribe" at bounding box center [667, 372] width 114 height 43
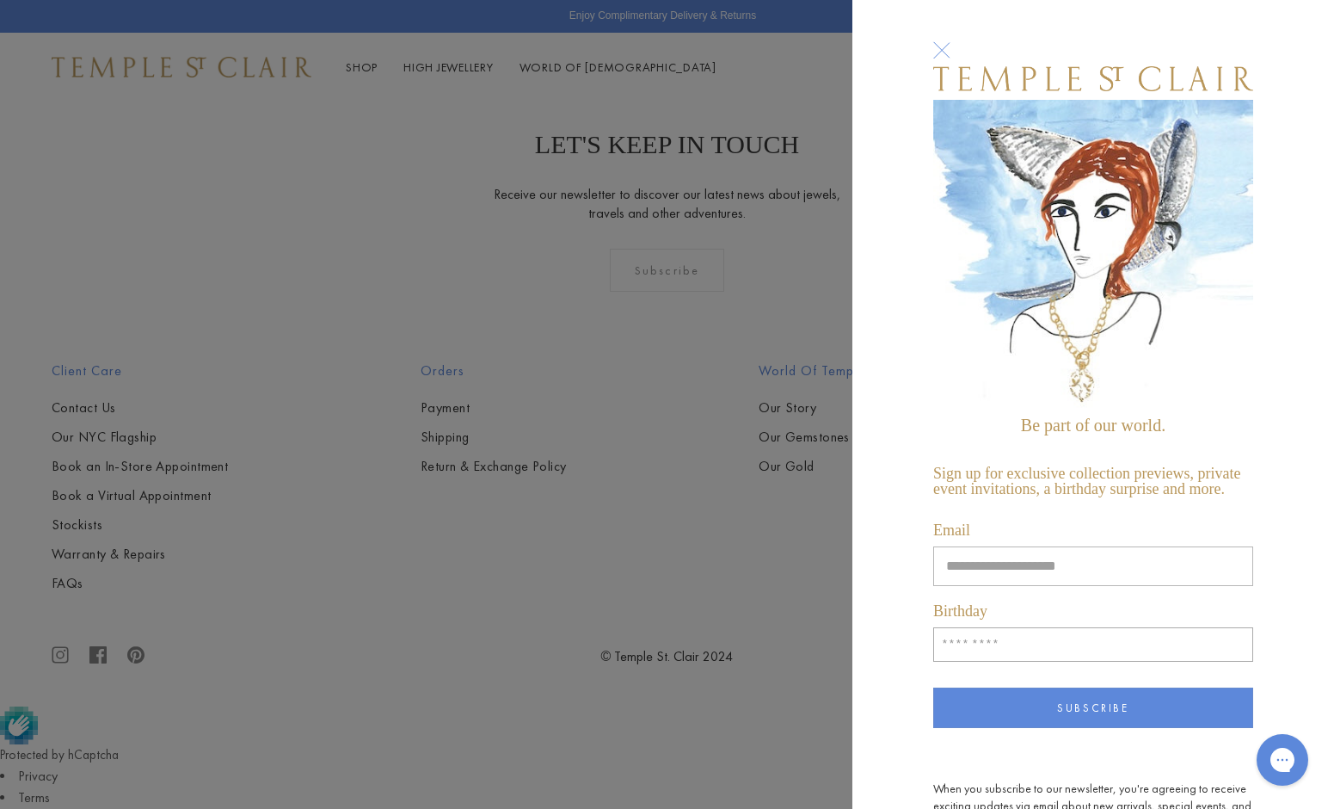
type input "**********"
click at [964, 650] on input "Birthday" at bounding box center [1093, 644] width 320 height 34
type input "*****"
click at [997, 714] on button "Subscribe" at bounding box center [1093, 707] width 320 height 40
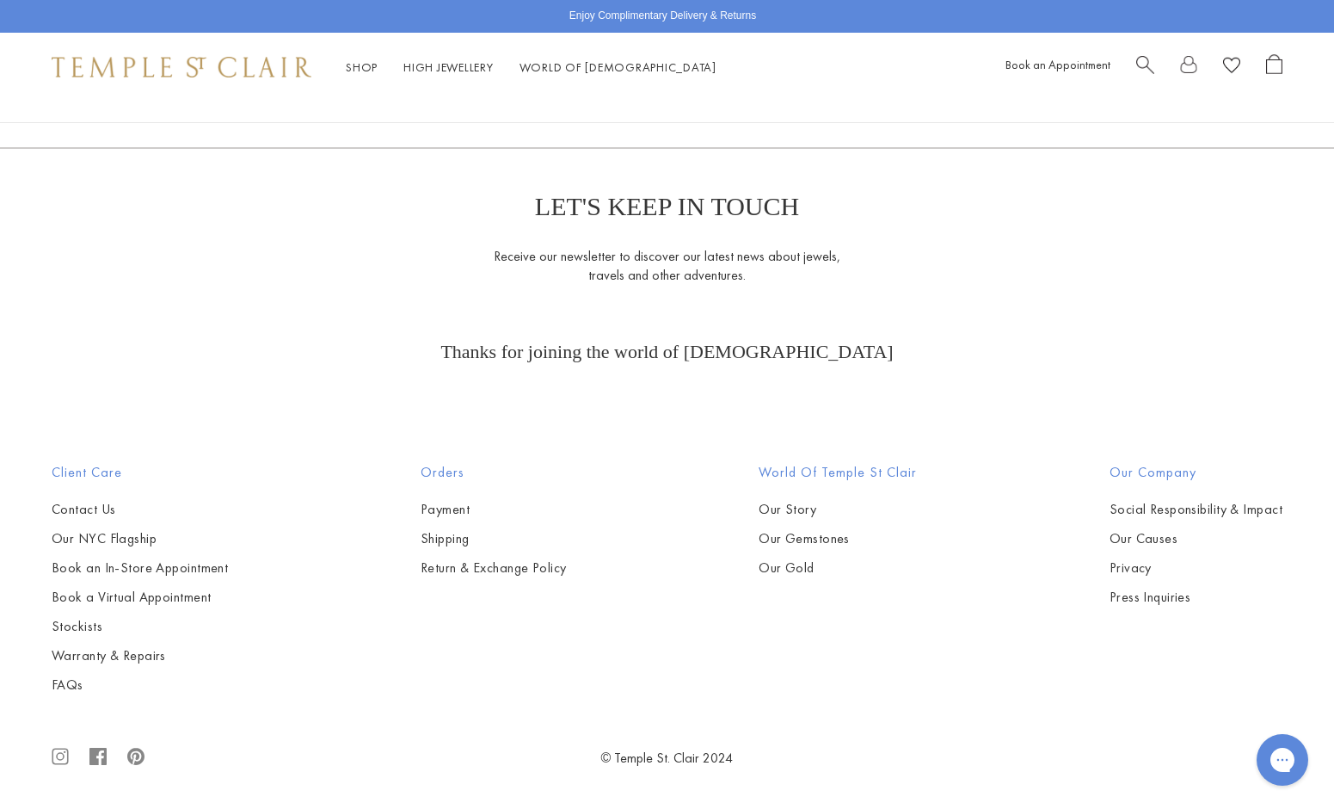
scroll to position [6730, 0]
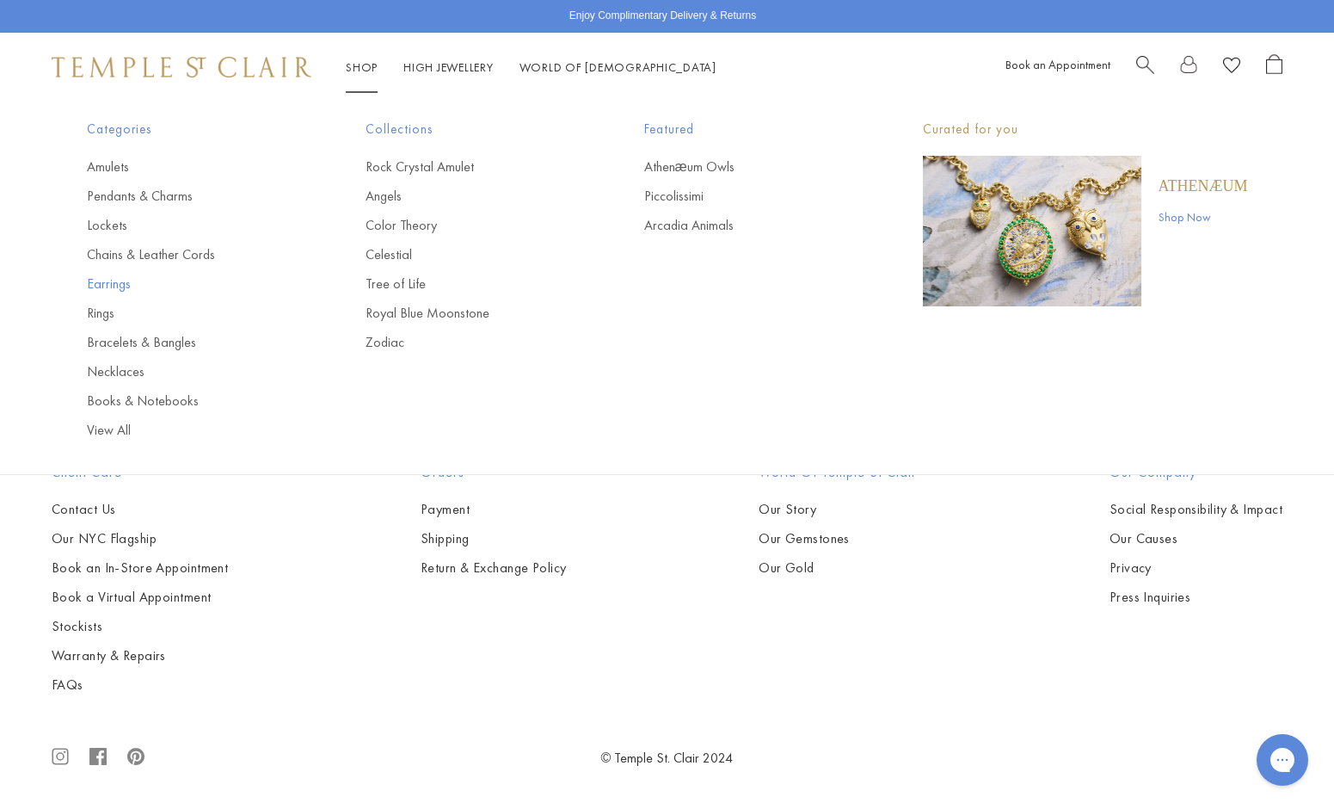
click at [110, 280] on link "Earrings" at bounding box center [192, 283] width 210 height 19
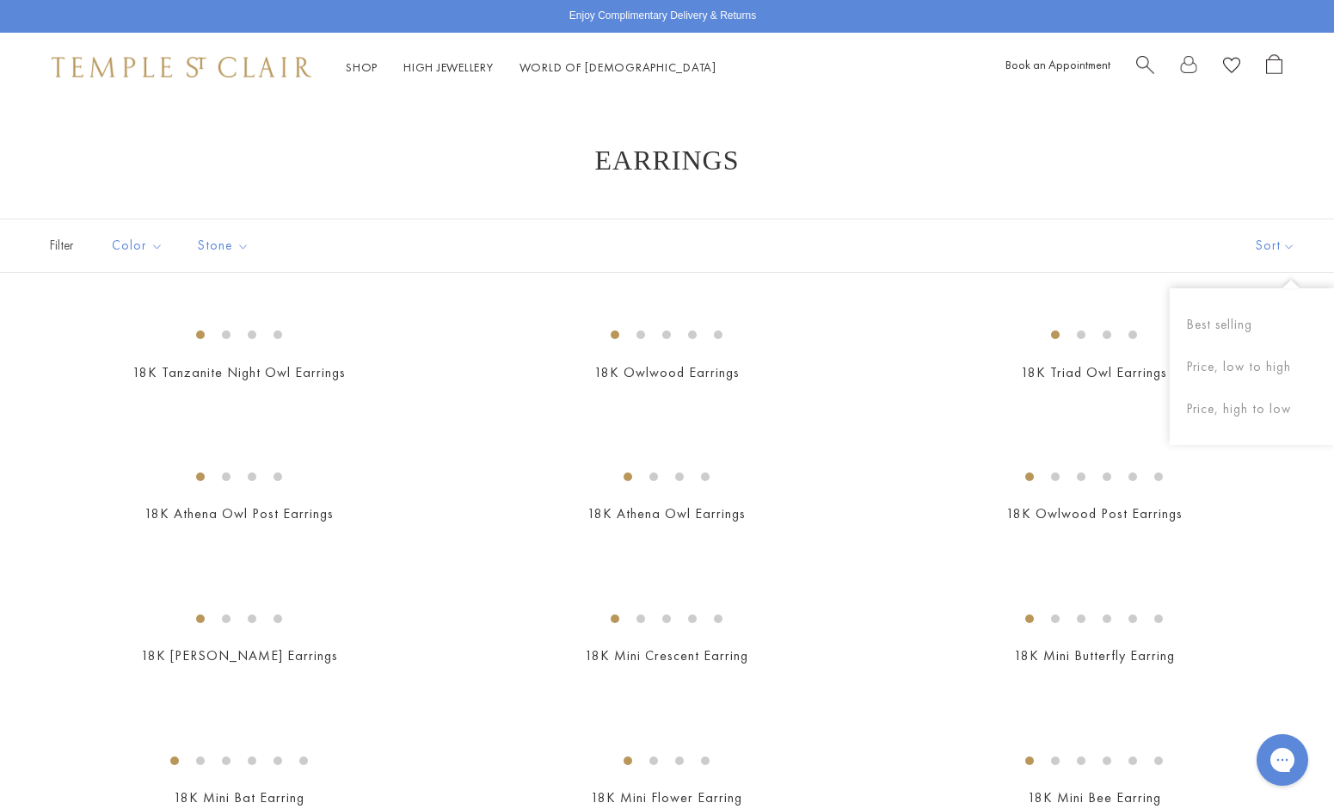
click at [1273, 247] on button "Sort" at bounding box center [1275, 245] width 117 height 52
click at [1231, 408] on button "Price, high to low" at bounding box center [1252, 409] width 164 height 42
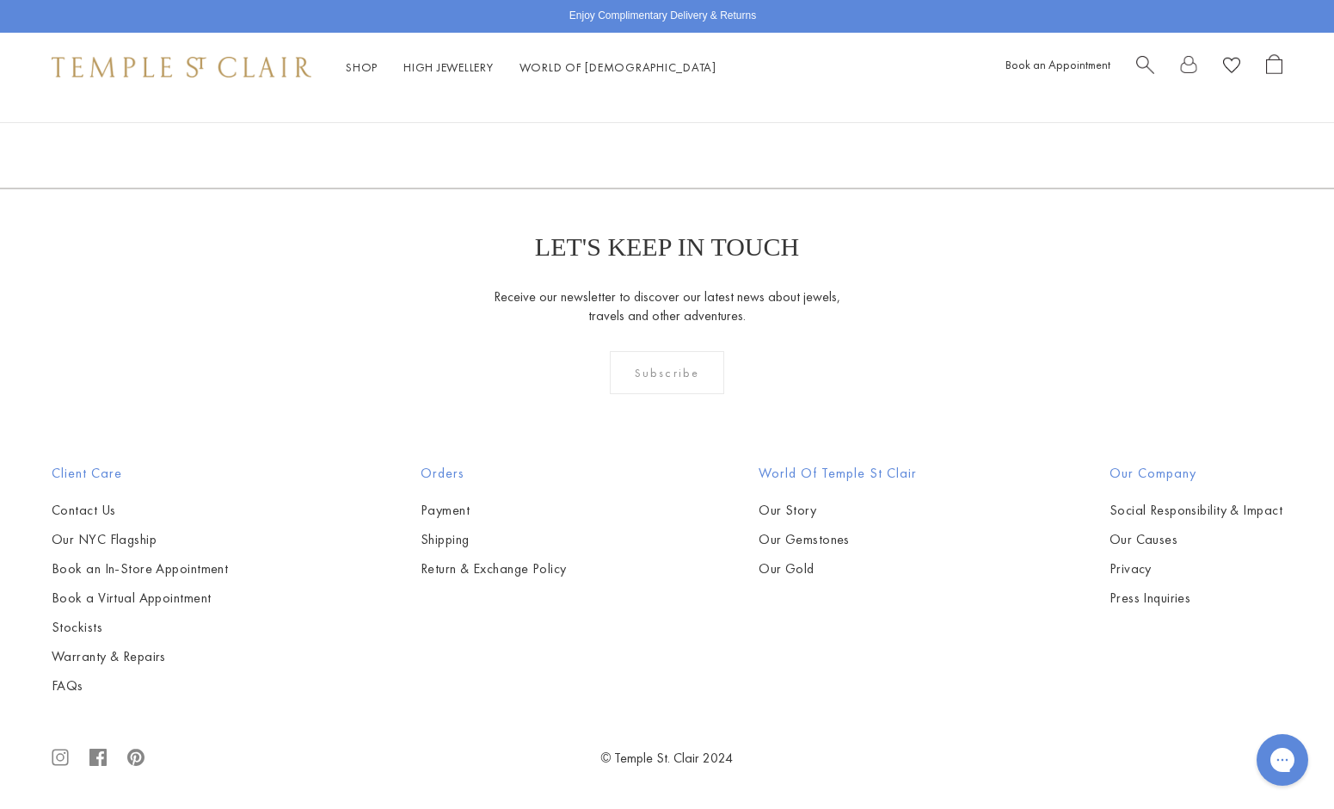
scroll to position [5199, 0]
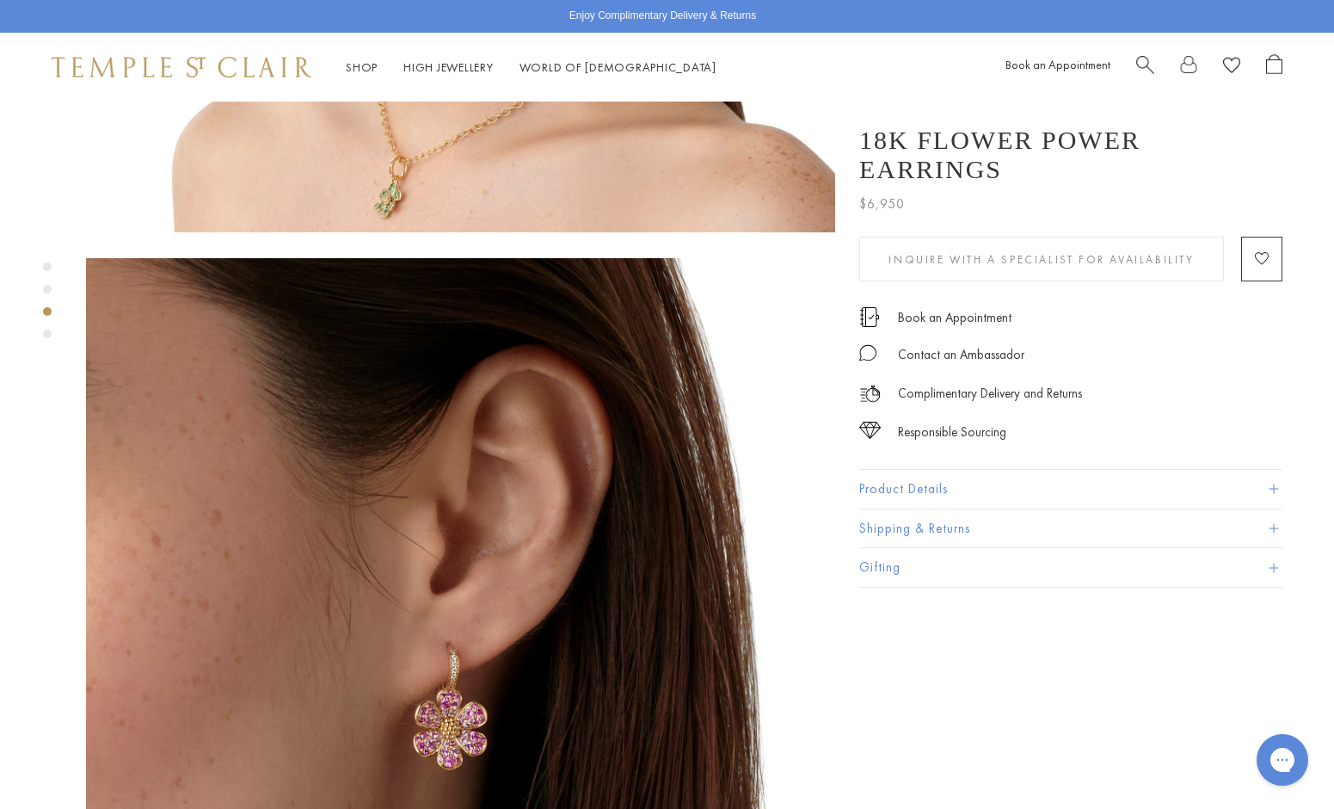
scroll to position [1396, 0]
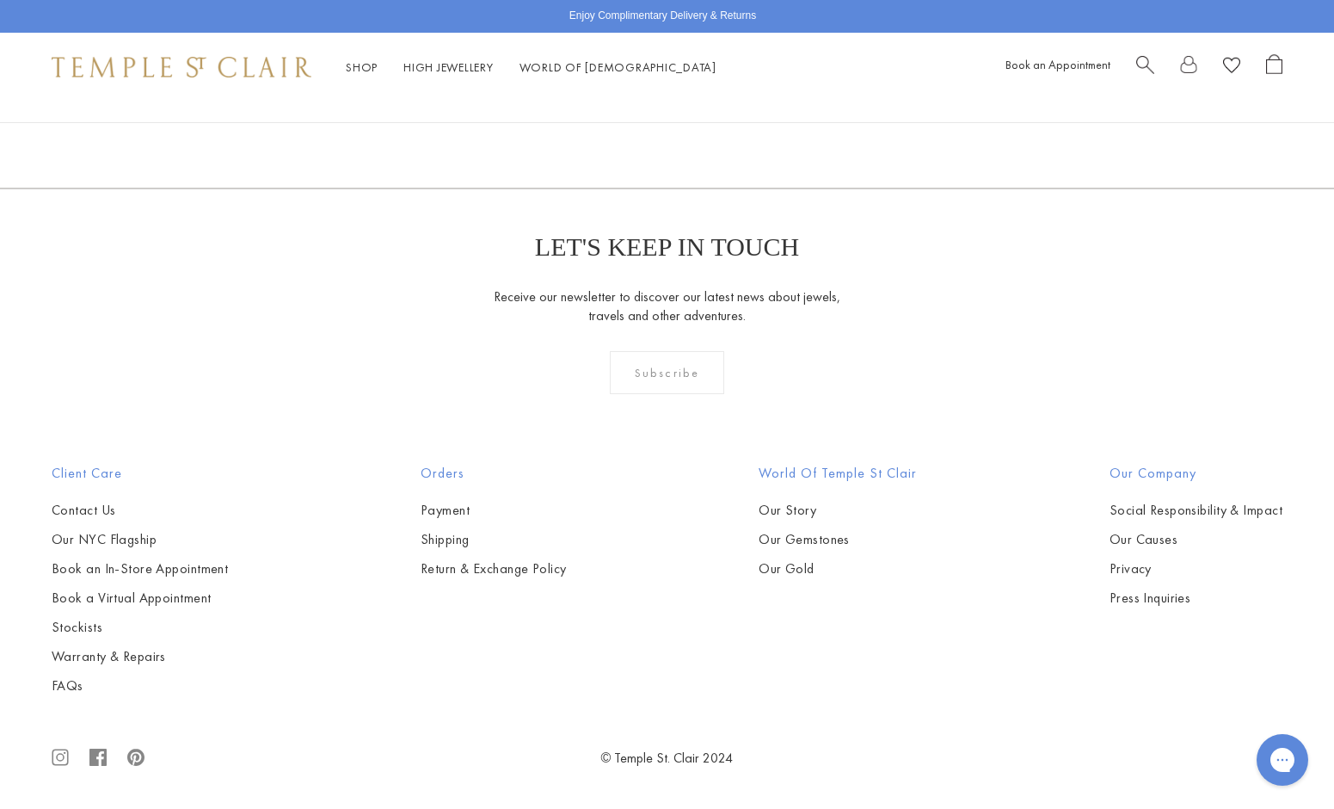
scroll to position [8186, 0]
